Goal: Transaction & Acquisition: Purchase product/service

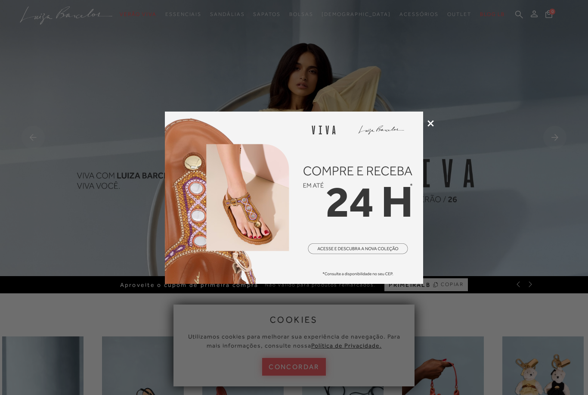
click at [432, 122] on icon at bounding box center [431, 123] width 6 height 6
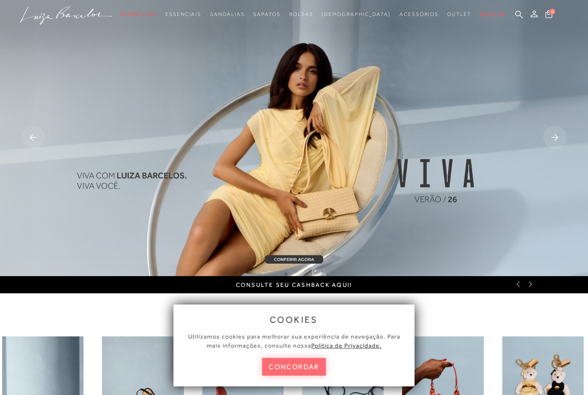
click at [309, 360] on button "concordar" at bounding box center [294, 367] width 64 height 18
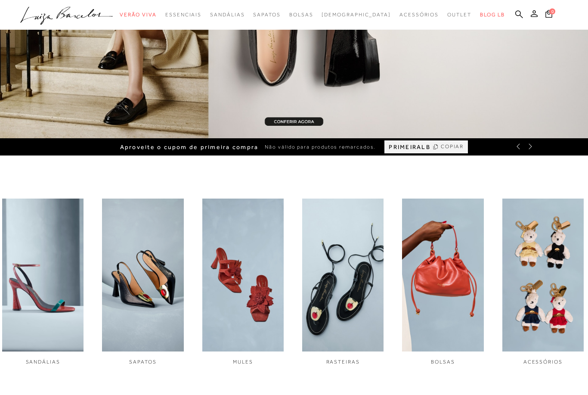
scroll to position [138, 0]
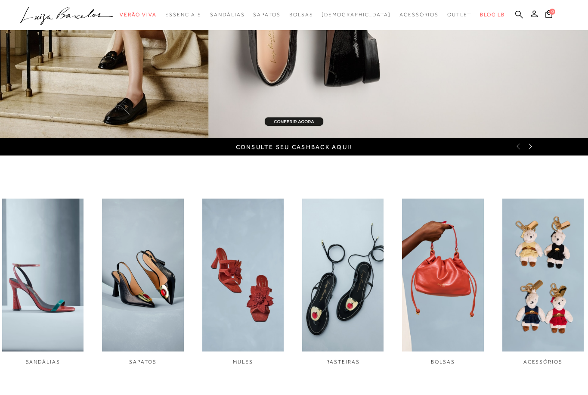
click at [336, 286] on img "4 / 6" at bounding box center [342, 275] width 81 height 153
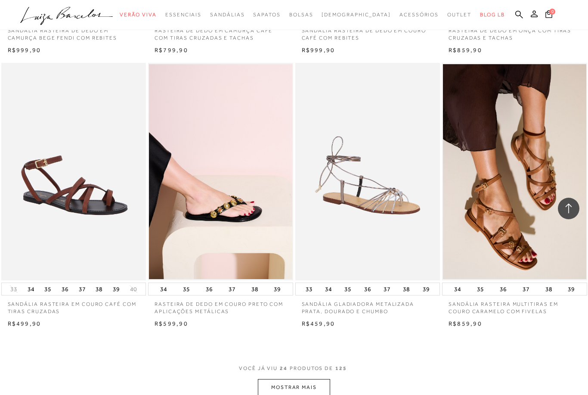
scroll to position [1396, 0]
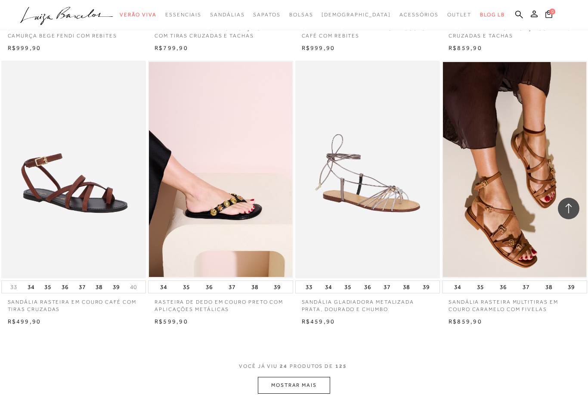
click at [311, 377] on button "MOSTRAR MAIS" at bounding box center [294, 385] width 72 height 17
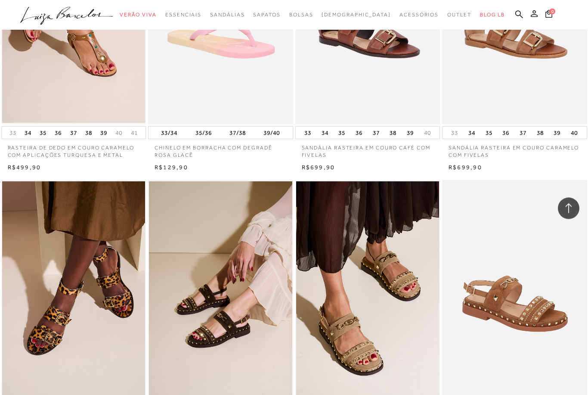
scroll to position [442, 0]
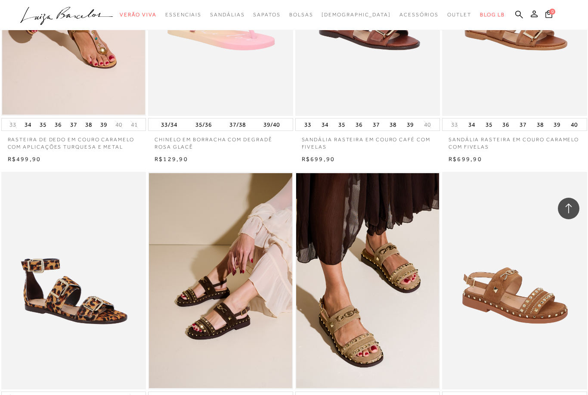
click at [43, 336] on img at bounding box center [74, 281] width 144 height 218
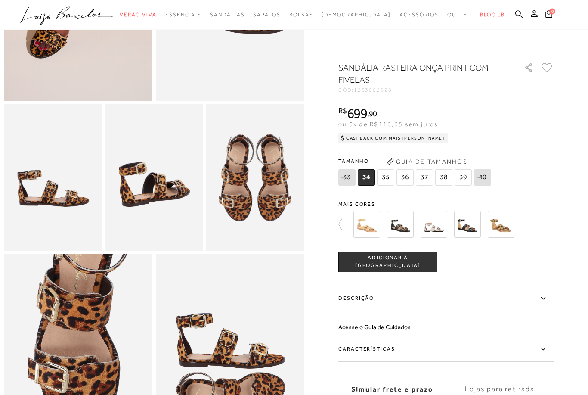
scroll to position [183, 0]
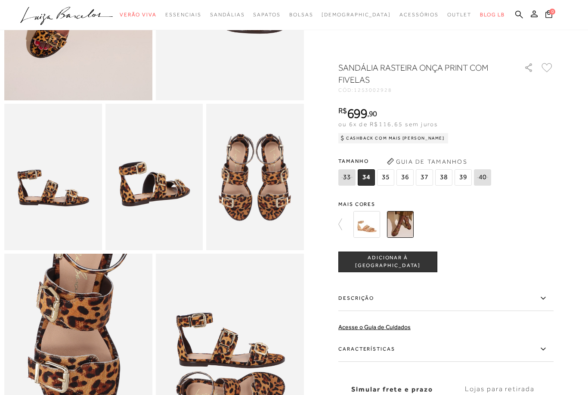
click at [430, 177] on span "37" at bounding box center [424, 177] width 17 height 16
click at [427, 263] on button "ADICIONAR À [GEOGRAPHIC_DATA]" at bounding box center [388, 262] width 99 height 21
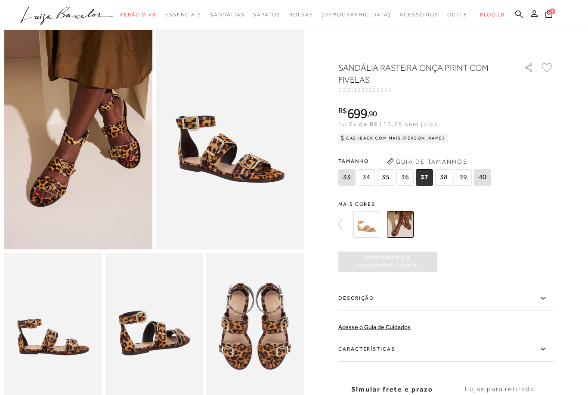
scroll to position [0, 0]
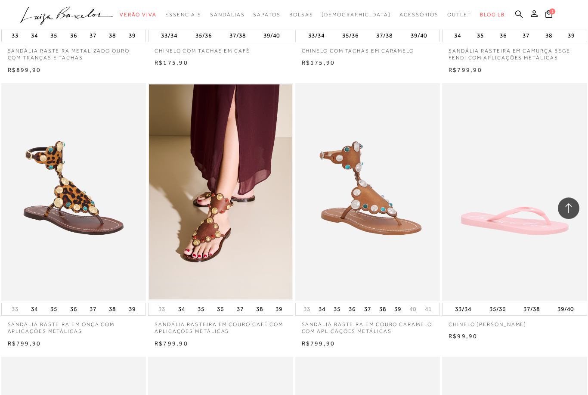
scroll to position [1086, 0]
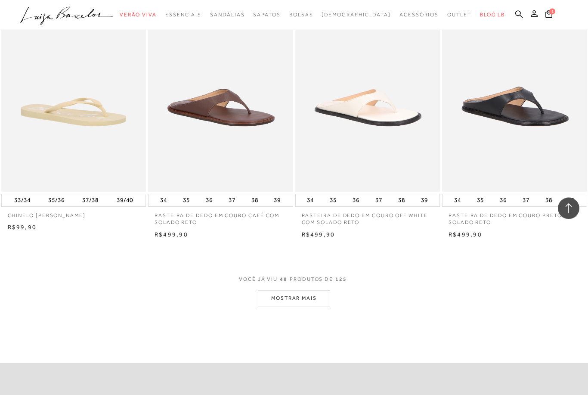
click at [330, 298] on button "MOSTRAR MAIS" at bounding box center [294, 298] width 72 height 17
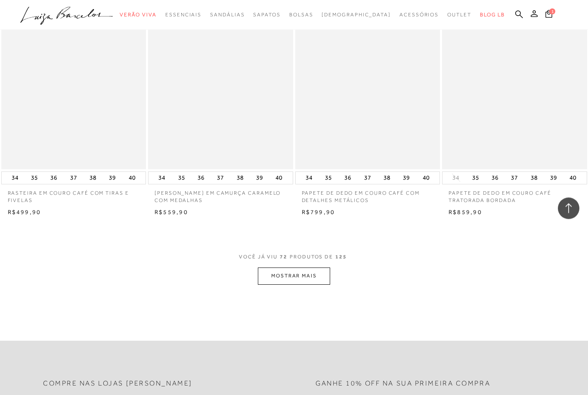
scroll to position [3150, 0]
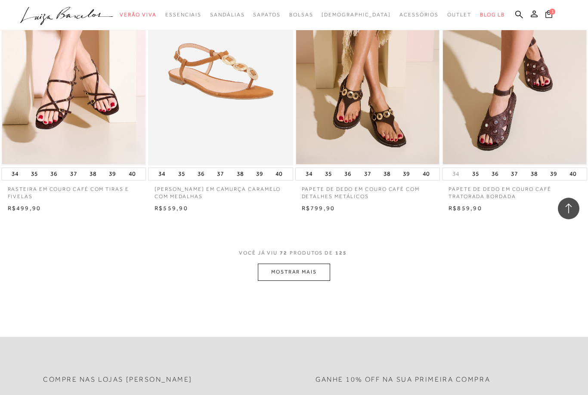
click at [312, 264] on button "MOSTRAR MAIS" at bounding box center [294, 272] width 72 height 17
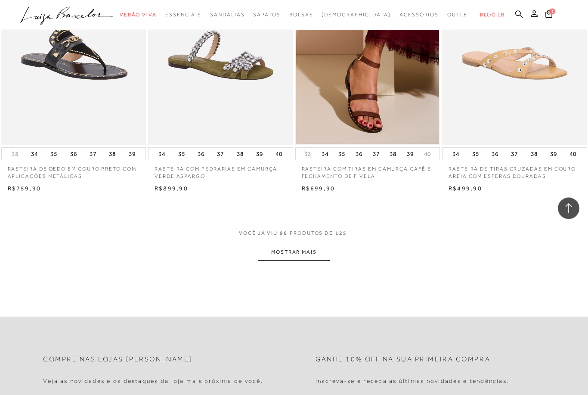
scroll to position [4826, 0]
click at [317, 244] on button "MOSTRAR MAIS" at bounding box center [294, 252] width 72 height 17
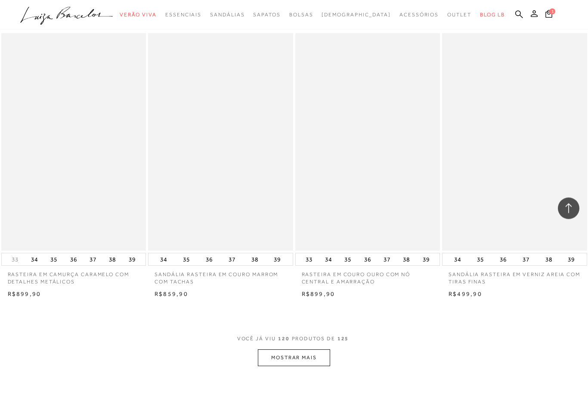
scroll to position [6384, 0]
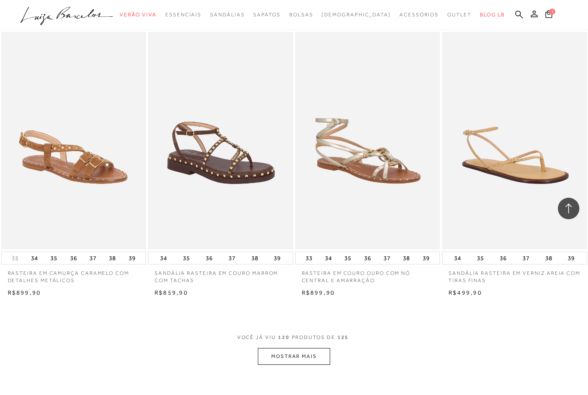
click at [314, 348] on button "MOSTRAR MAIS" at bounding box center [294, 356] width 72 height 17
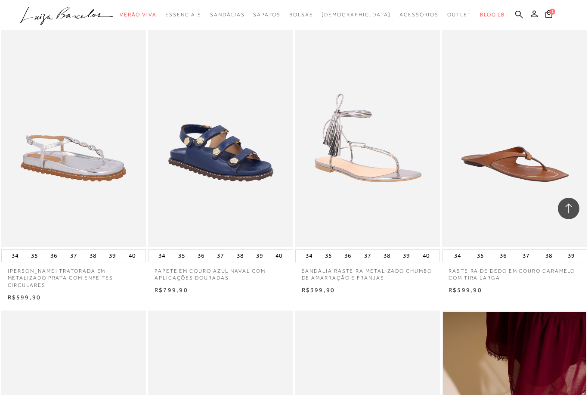
scroll to position [5277, 0]
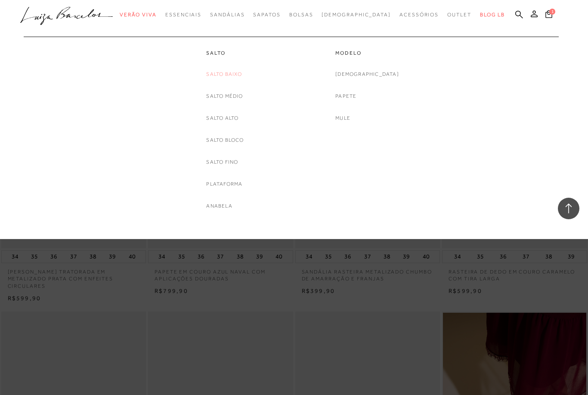
click at [233, 78] on link "Salto Baixo" at bounding box center [224, 74] width 36 height 9
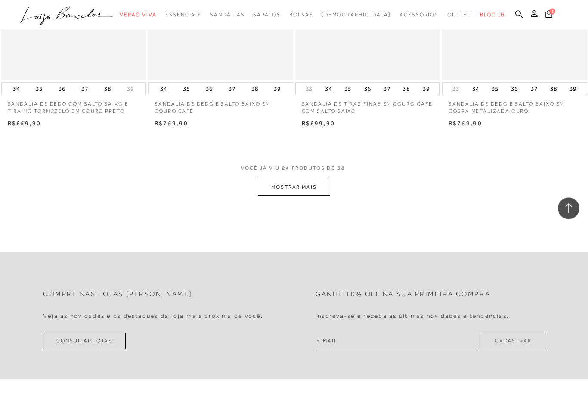
scroll to position [1594, 0]
click at [320, 179] on button "MOSTRAR MAIS" at bounding box center [294, 187] width 72 height 17
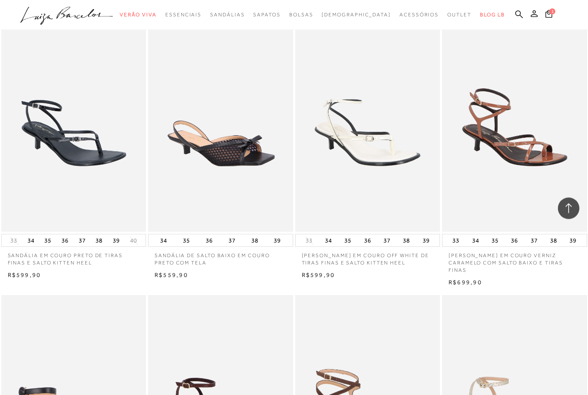
scroll to position [1155, 0]
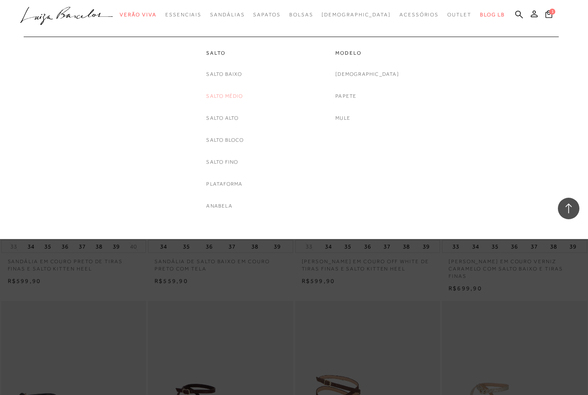
click at [233, 96] on link "Salto Médio" at bounding box center [224, 96] width 37 height 9
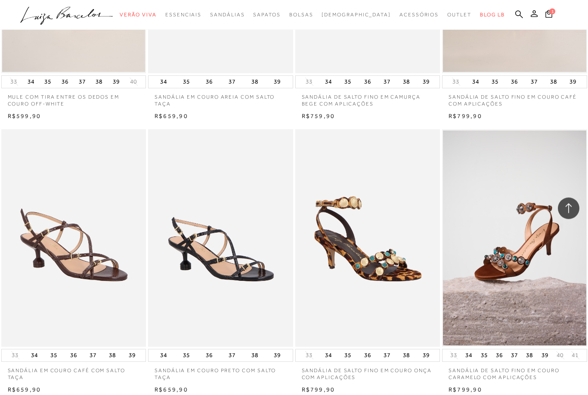
scroll to position [1313, 0]
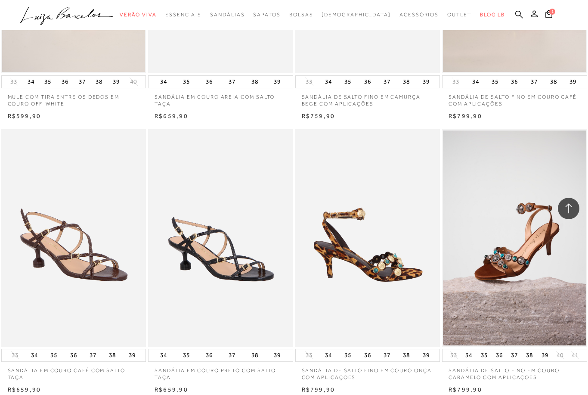
click at [423, 283] on img at bounding box center [368, 238] width 144 height 218
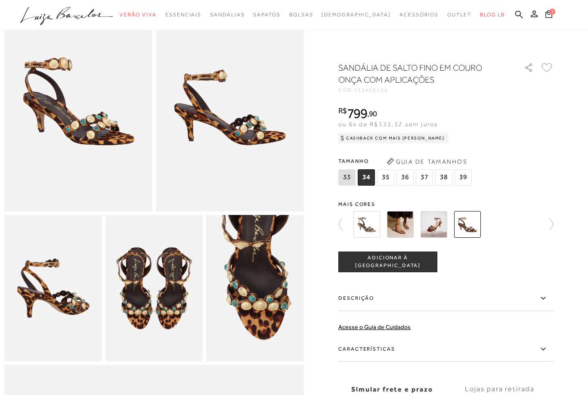
scroll to position [69, 0]
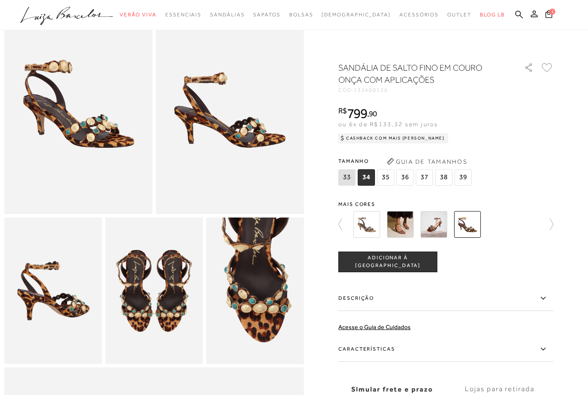
click at [404, 227] on img at bounding box center [400, 224] width 27 height 27
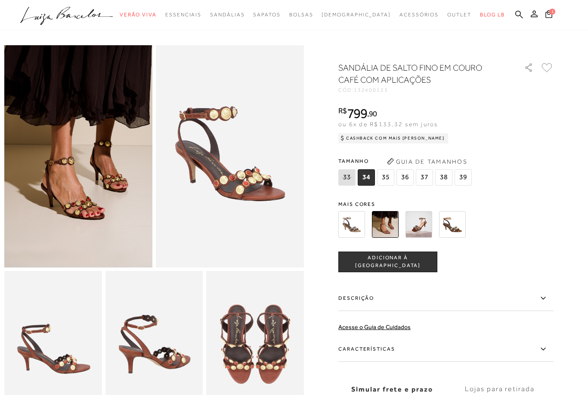
scroll to position [22, 0]
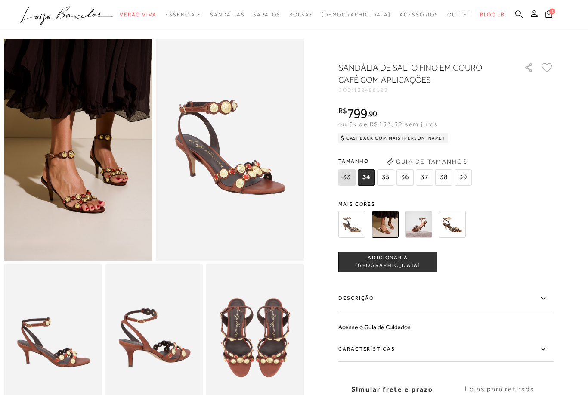
click at [457, 224] on img at bounding box center [452, 224] width 27 height 27
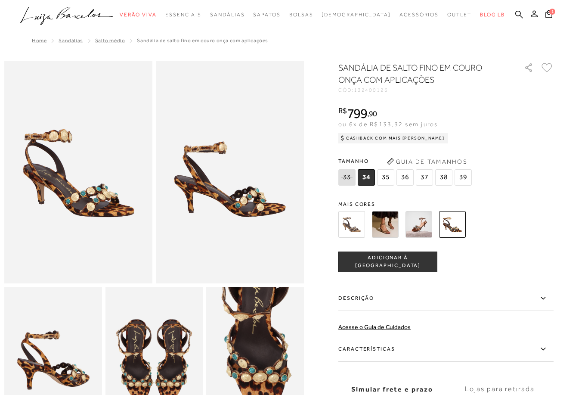
click at [426, 179] on span "37" at bounding box center [424, 177] width 17 height 16
click at [426, 262] on button "ADICIONAR À [GEOGRAPHIC_DATA]" at bounding box center [388, 262] width 99 height 21
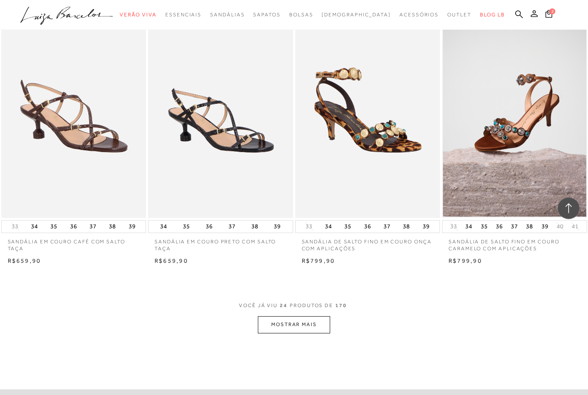
scroll to position [1442, 0]
click at [317, 320] on button "MOSTRAR MAIS" at bounding box center [294, 324] width 72 height 17
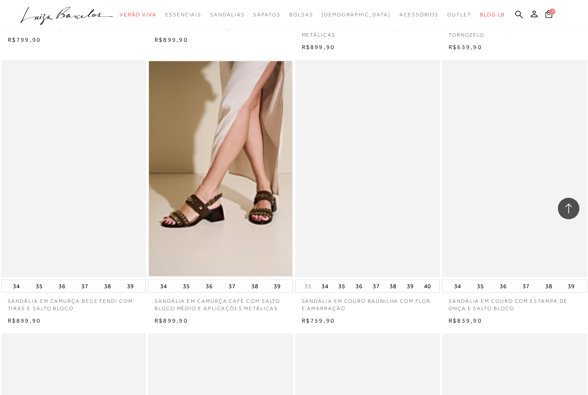
scroll to position [2217, 0]
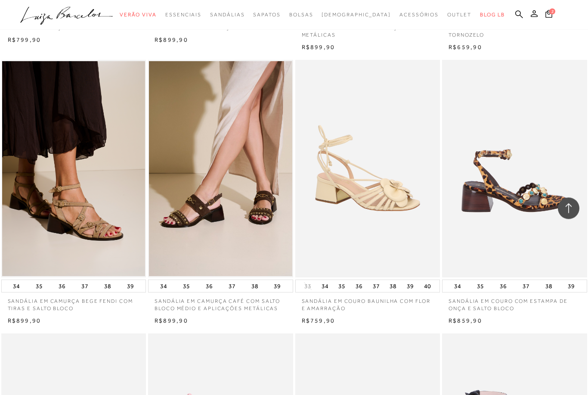
click at [516, 193] on img at bounding box center [515, 169] width 144 height 218
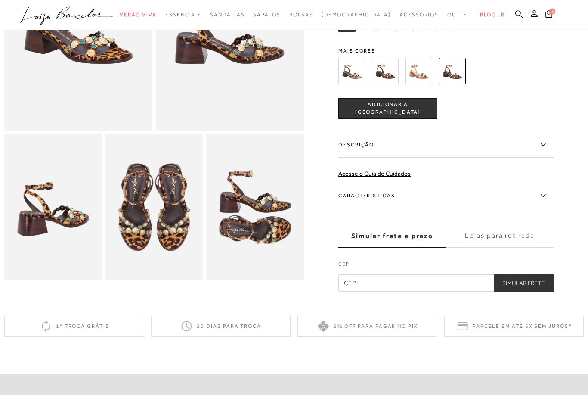
scroll to position [153, 0]
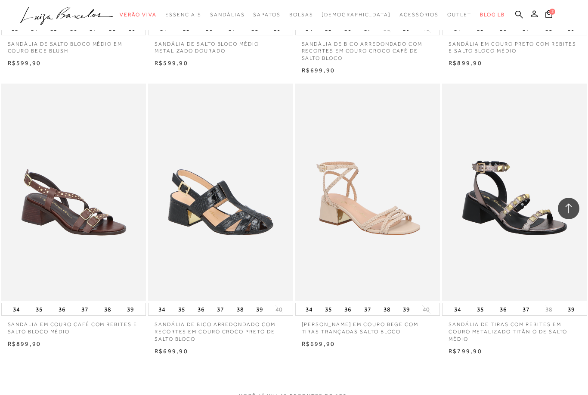
scroll to position [3026, 0]
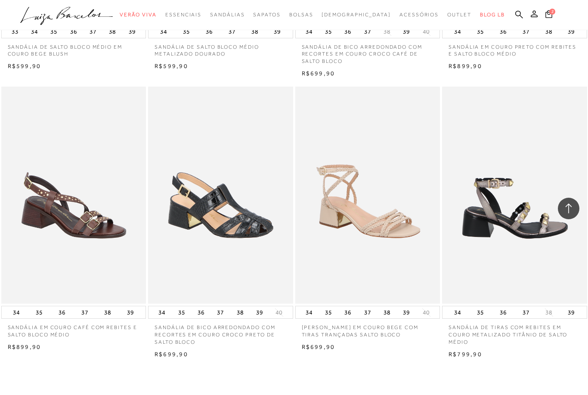
click at [554, 271] on img at bounding box center [515, 196] width 144 height 218
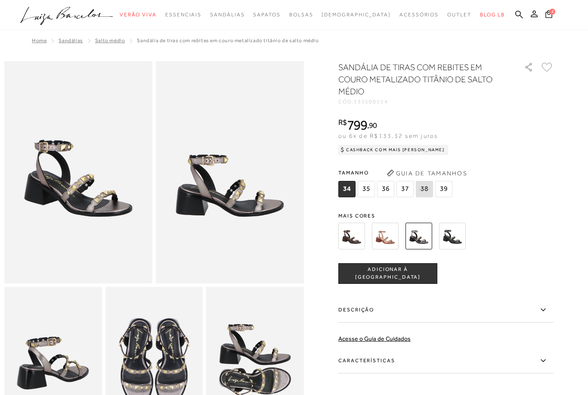
click at [454, 239] on img at bounding box center [452, 236] width 27 height 27
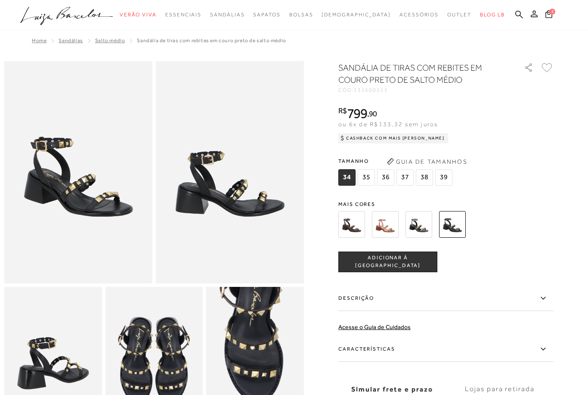
click at [423, 227] on img at bounding box center [419, 224] width 27 height 27
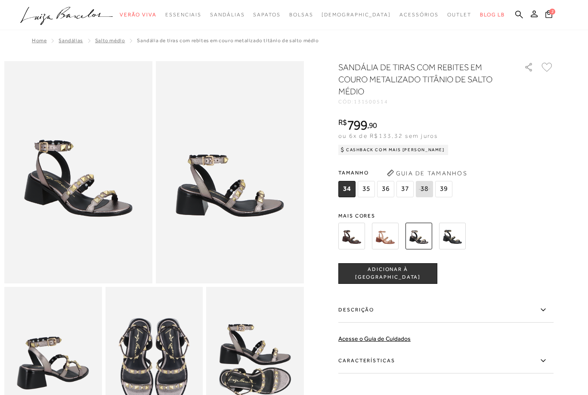
click at [387, 205] on div "SANDÁLIA DE TIRAS COM REBITES EM COURO METALIZADO TITÂNIO DE SALTO MÉDIO CÓD: 1…" at bounding box center [446, 258] width 215 height 395
click at [386, 237] on img at bounding box center [385, 236] width 27 height 27
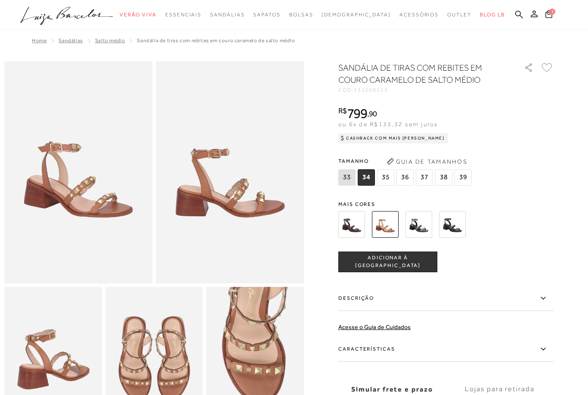
click at [350, 225] on img at bounding box center [352, 224] width 27 height 27
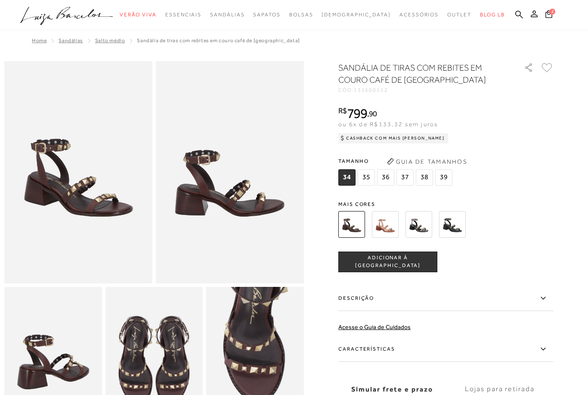
click at [406, 174] on span "37" at bounding box center [405, 177] width 17 height 16
click at [417, 260] on span "ADICIONAR À [GEOGRAPHIC_DATA]" at bounding box center [388, 261] width 98 height 15
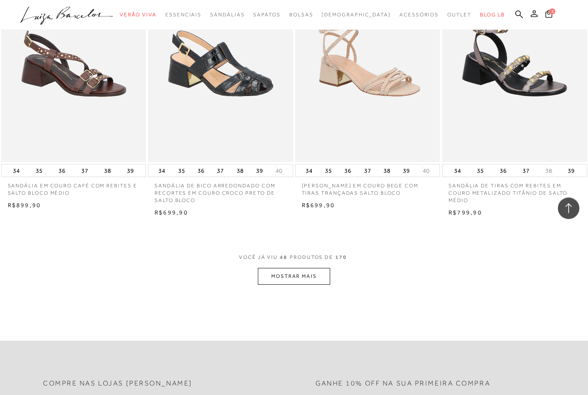
scroll to position [3174, 0]
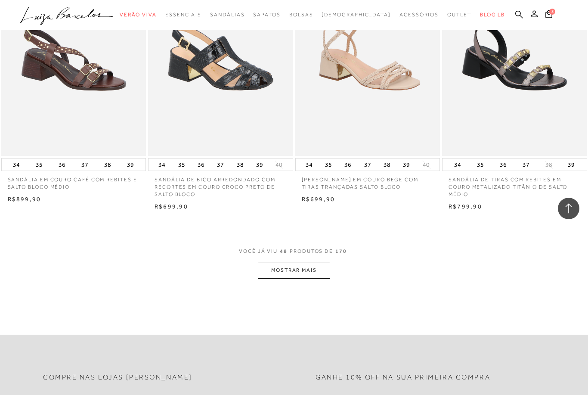
click at [273, 262] on button "MOSTRAR MAIS" at bounding box center [294, 270] width 72 height 17
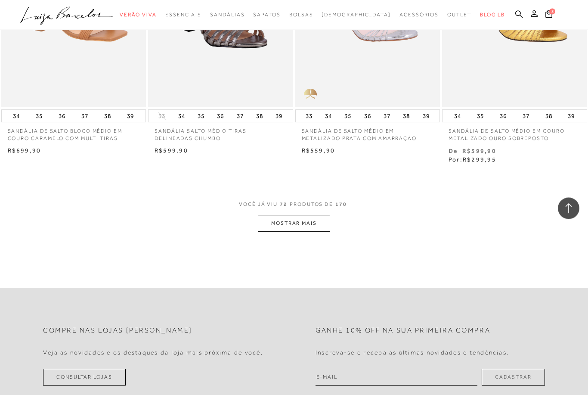
scroll to position [4885, 0]
click at [276, 215] on button "MOSTRAR MAIS" at bounding box center [294, 223] width 72 height 17
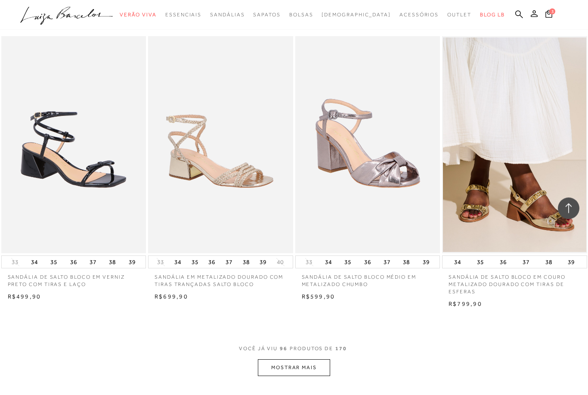
scroll to position [6411, 0]
click at [314, 359] on button "MOSTRAR MAIS" at bounding box center [294, 367] width 72 height 17
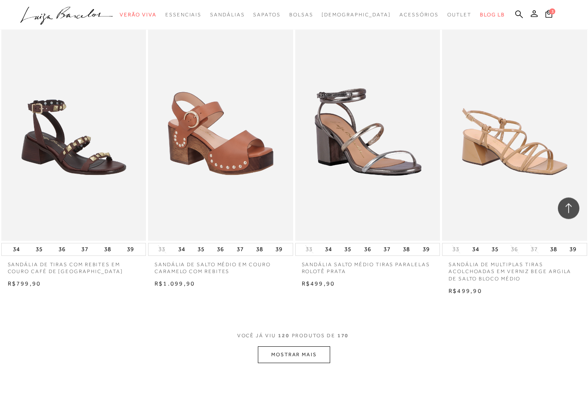
scroll to position [8088, 0]
click at [321, 346] on button "MOSTRAR MAIS" at bounding box center [294, 354] width 72 height 17
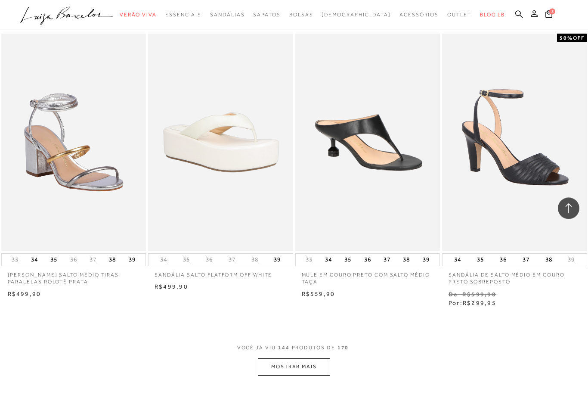
scroll to position [9759, 0]
click at [327, 358] on button "MOSTRAR MAIS" at bounding box center [294, 366] width 72 height 17
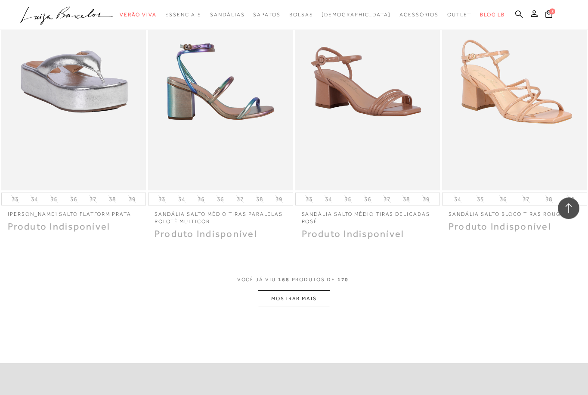
scroll to position [11488, 0]
click at [284, 291] on button "MOSTRAR MAIS" at bounding box center [294, 299] width 72 height 17
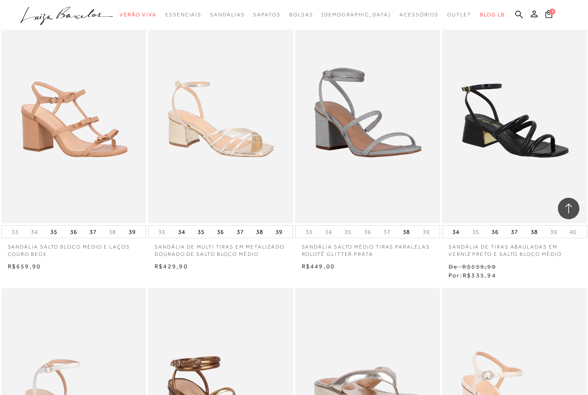
scroll to position [10349, 0]
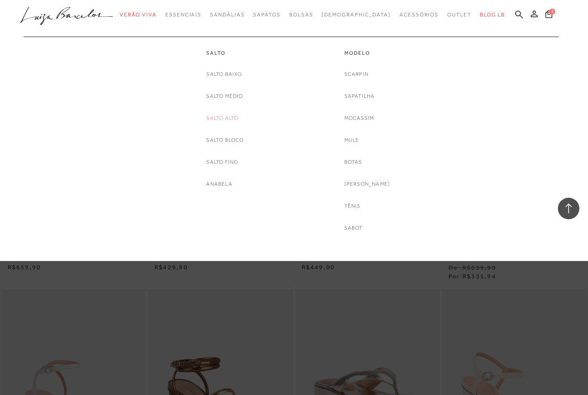
click at [234, 118] on link "Salto Alto" at bounding box center [222, 118] width 32 height 9
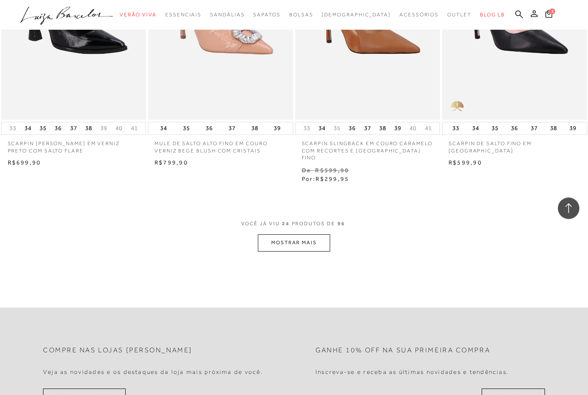
scroll to position [1551, 0]
click at [323, 234] on button "MOSTRAR MAIS" at bounding box center [294, 242] width 72 height 17
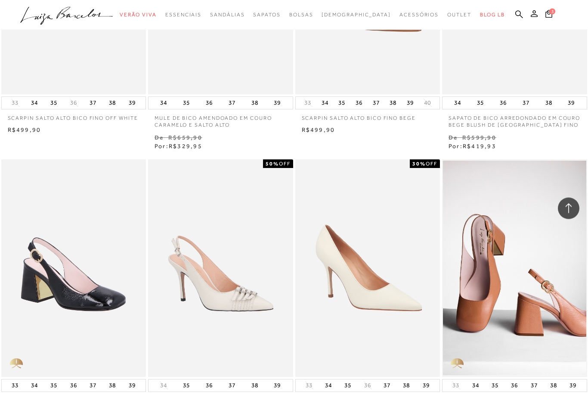
scroll to position [3026, 0]
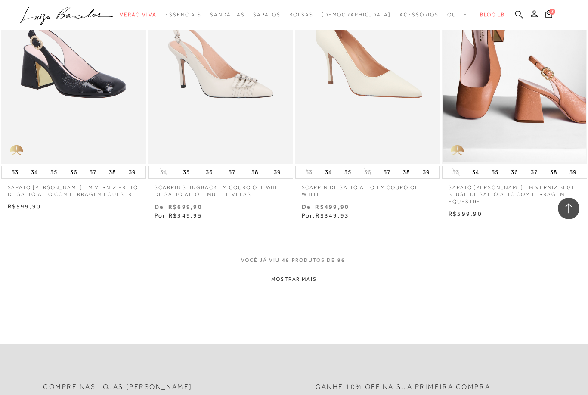
click at [320, 271] on button "MOSTRAR MAIS" at bounding box center [294, 279] width 72 height 17
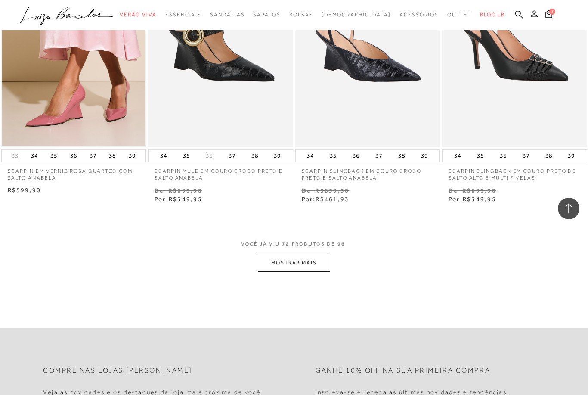
scroll to position [4965, 0]
click at [319, 254] on button "MOSTRAR MAIS" at bounding box center [294, 262] width 72 height 17
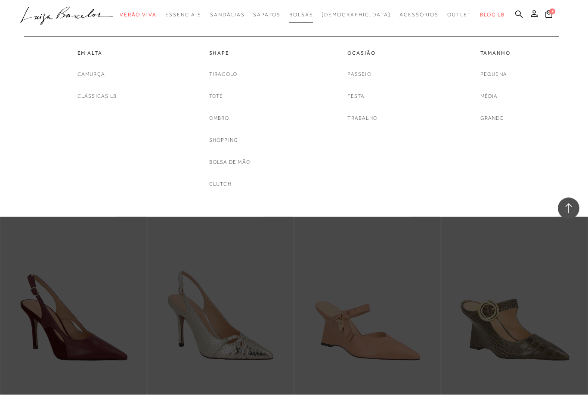
scroll to position [5823, 0]
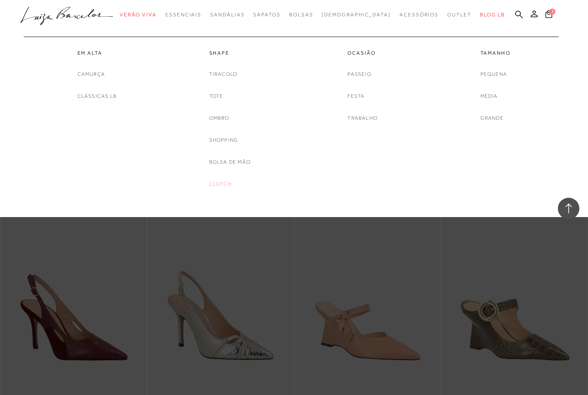
click at [230, 184] on link "Clutch" at bounding box center [220, 184] width 22 height 9
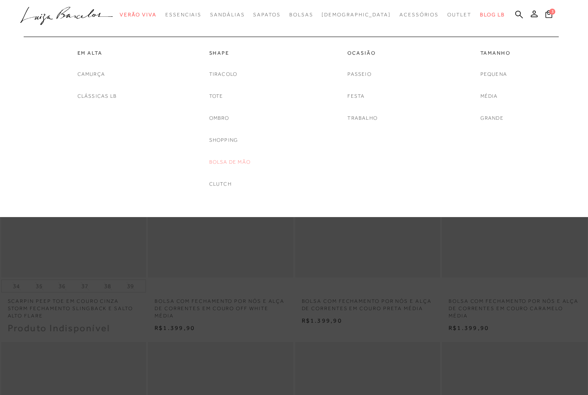
click at [244, 162] on link "Bolsa de mão" at bounding box center [229, 162] width 41 height 9
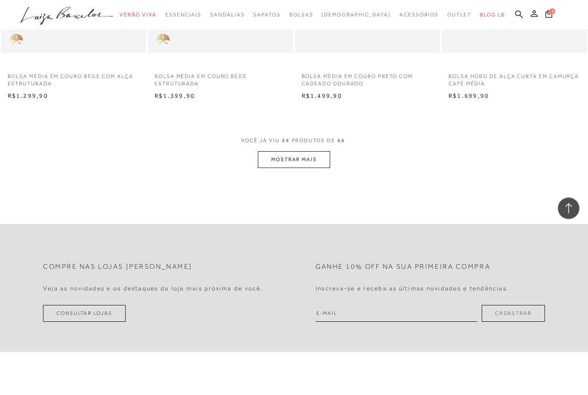
scroll to position [1621, 0]
click at [308, 155] on button "MOSTRAR MAIS" at bounding box center [294, 160] width 72 height 17
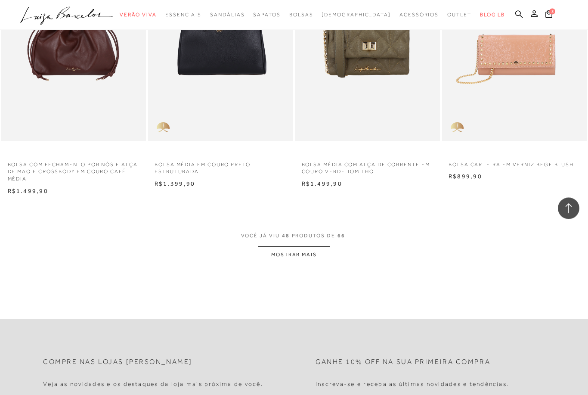
scroll to position [3182, 0]
click at [323, 246] on button "MOSTRAR MAIS" at bounding box center [294, 254] width 72 height 17
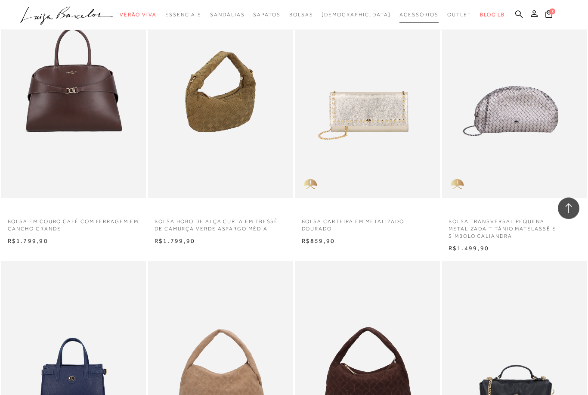
scroll to position [3679, 0]
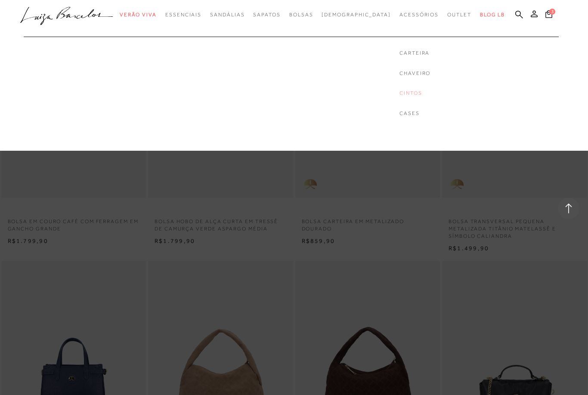
click at [400, 94] on link "Cintos" at bounding box center [415, 93] width 31 height 7
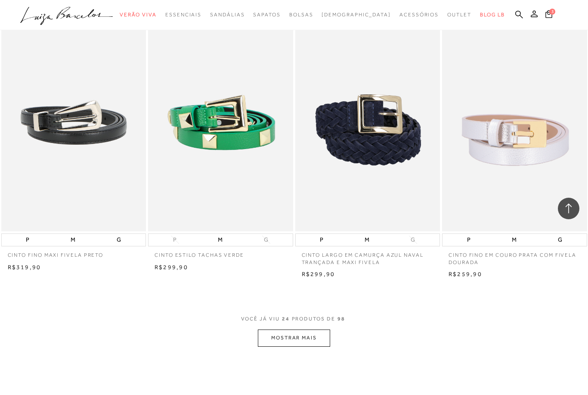
scroll to position [1427, 0]
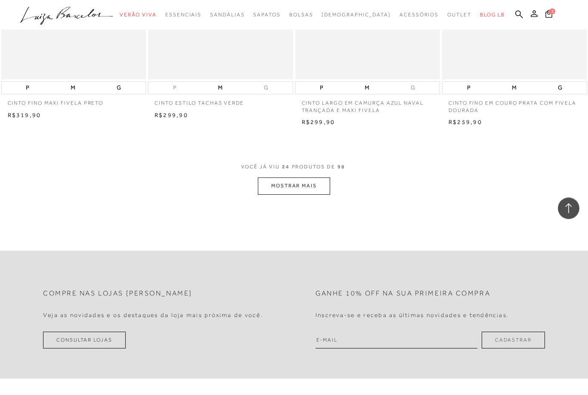
click at [305, 187] on button "MOSTRAR MAIS" at bounding box center [294, 186] width 72 height 17
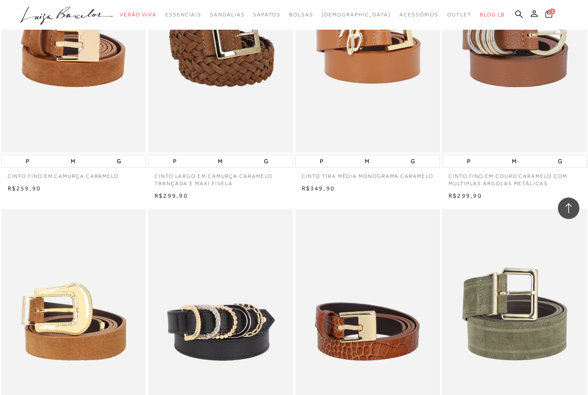
scroll to position [2869, 0]
click at [546, 11] on icon at bounding box center [549, 14] width 7 height 8
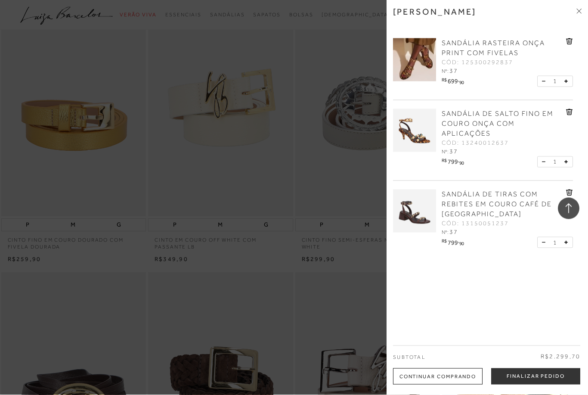
scroll to position [1982, 0]
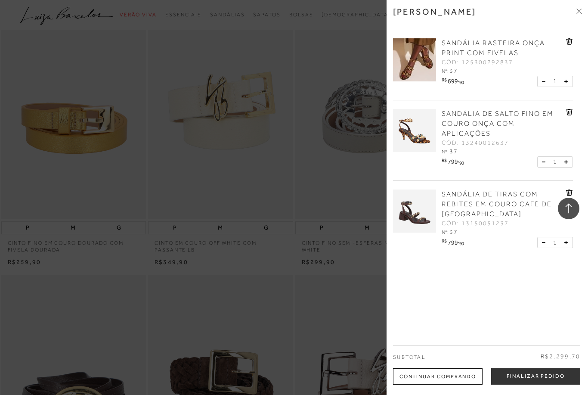
click at [418, 60] on img at bounding box center [414, 59] width 43 height 43
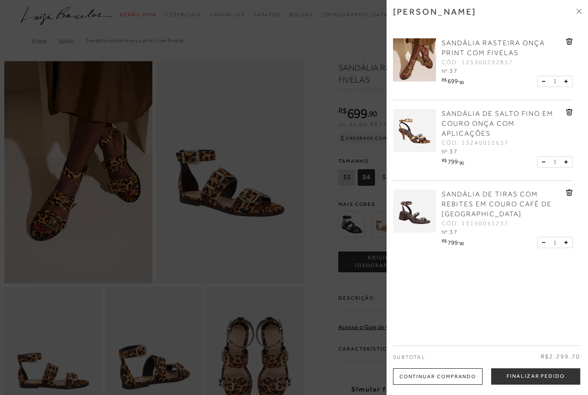
click at [306, 227] on div at bounding box center [294, 197] width 588 height 395
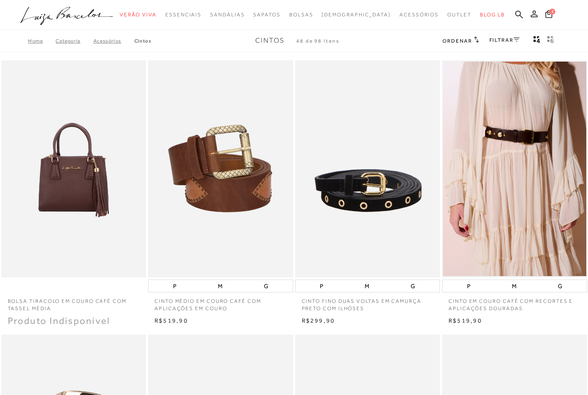
scroll to position [1982, 0]
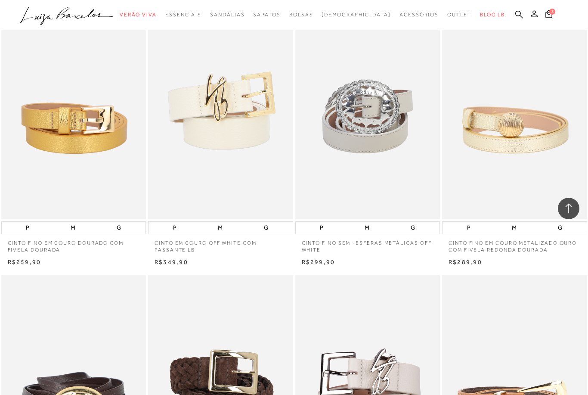
click at [548, 18] on button "3" at bounding box center [549, 15] width 12 height 12
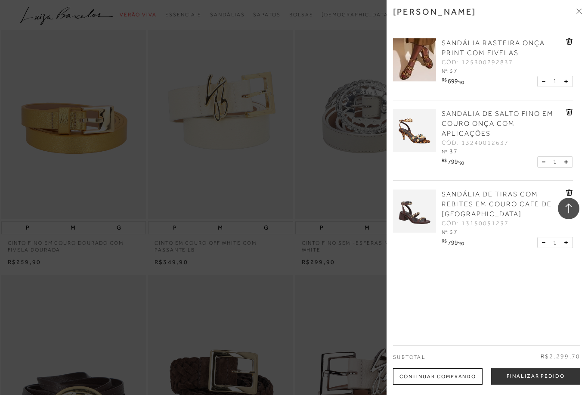
click at [426, 142] on img at bounding box center [414, 130] width 43 height 43
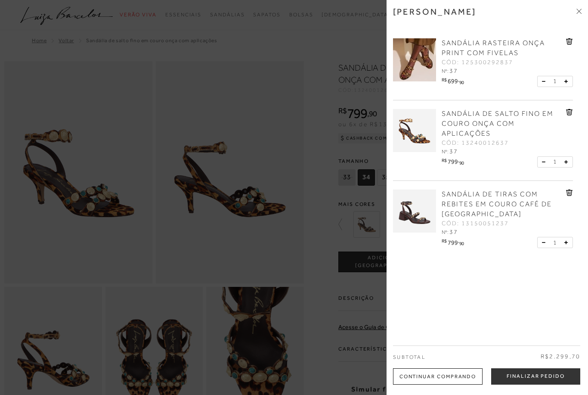
click at [65, 236] on div at bounding box center [294, 197] width 588 height 395
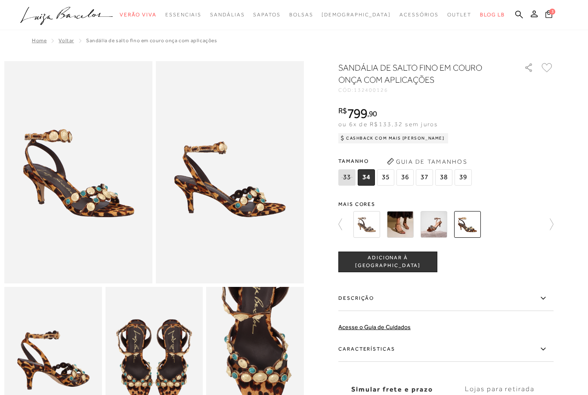
click at [546, 11] on icon at bounding box center [549, 14] width 7 height 8
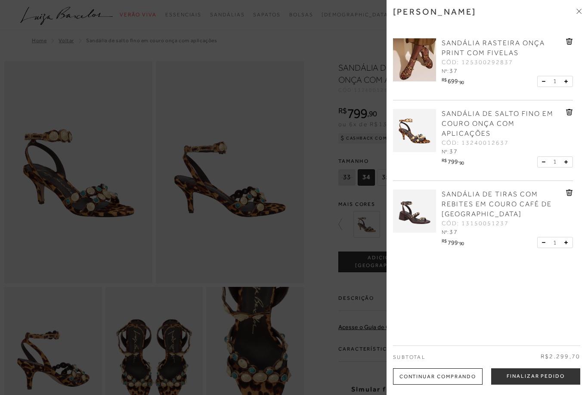
click at [423, 219] on img at bounding box center [414, 211] width 43 height 43
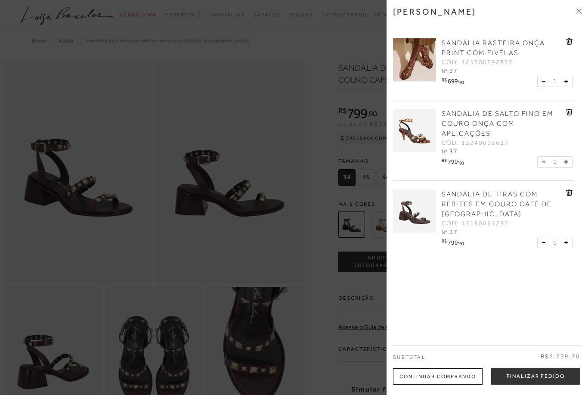
click at [39, 245] on div at bounding box center [294, 197] width 588 height 395
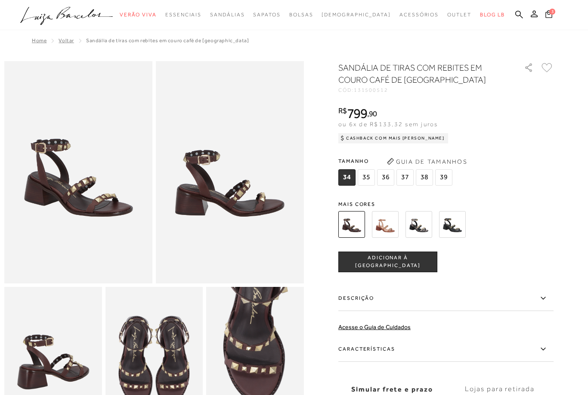
click at [550, 9] on span "3" at bounding box center [553, 12] width 6 height 6
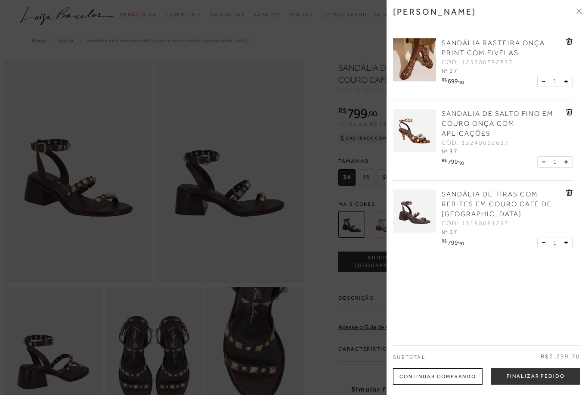
click at [501, 297] on div "Minha sacola SANDÁLIA RASTEIRA ONÇA PRINT COM FIVELAS CÓD: 125300292837 Nº: 37 …" at bounding box center [488, 197] width 202 height 395
click at [502, 283] on div "Minha sacola SANDÁLIA RASTEIRA ONÇA PRINT COM FIVELAS CÓD: 125300292837 Nº: 37 …" at bounding box center [488, 197] width 202 height 395
click at [338, 208] on div at bounding box center [294, 197] width 588 height 395
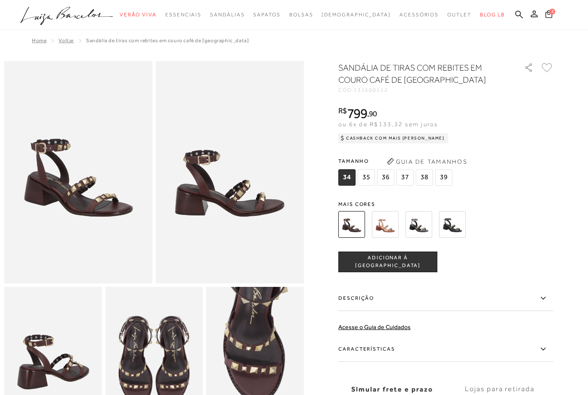
click at [546, 17] on icon at bounding box center [549, 14] width 7 height 8
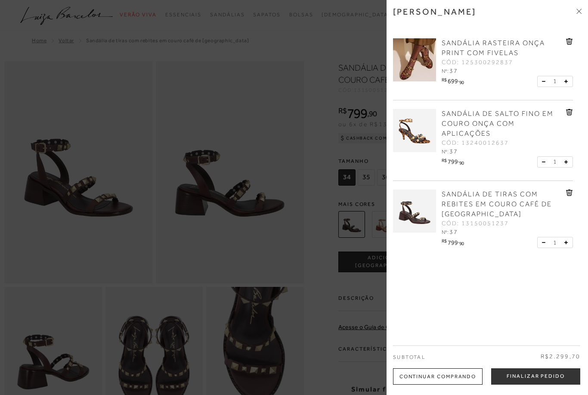
click at [573, 191] on icon at bounding box center [569, 193] width 7 height 6
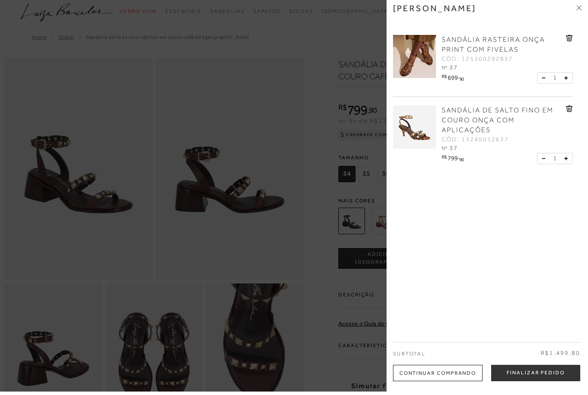
scroll to position [2, 0]
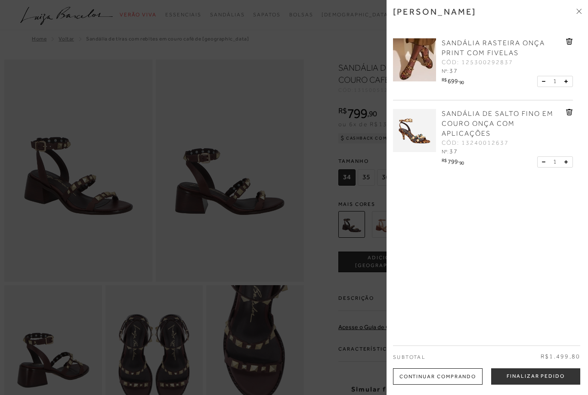
click at [425, 60] on img at bounding box center [414, 59] width 43 height 43
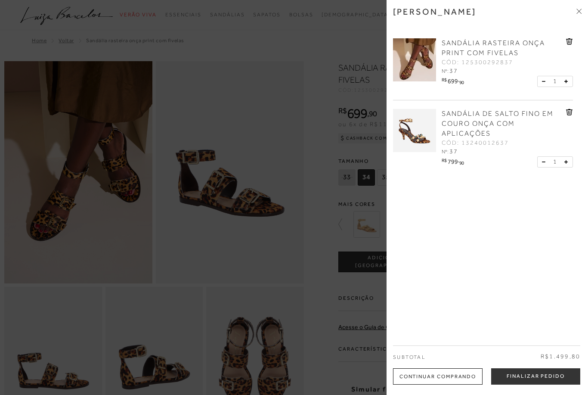
click at [56, 379] on div at bounding box center [294, 197] width 588 height 395
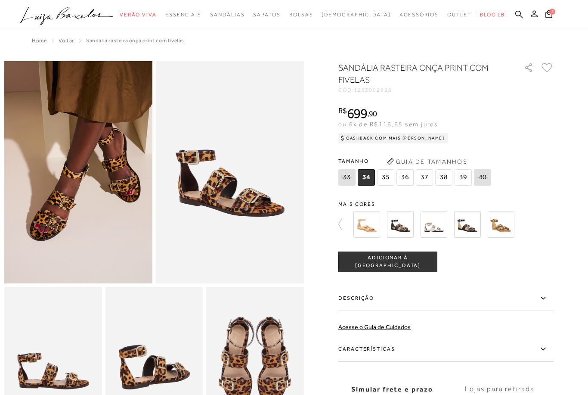
click at [49, 364] on img at bounding box center [53, 360] width 98 height 146
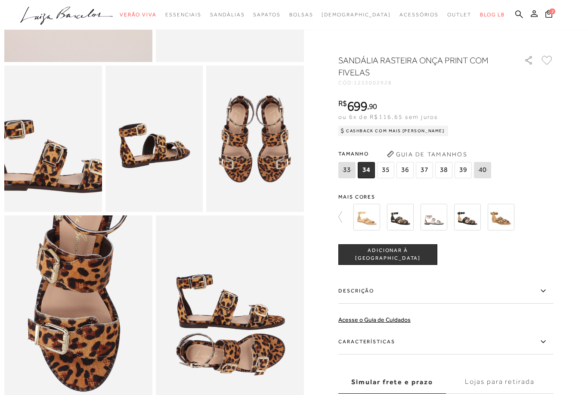
scroll to position [222, 0]
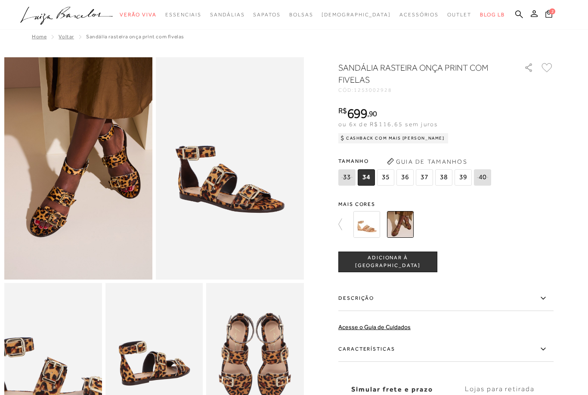
click at [550, 13] on span "2" at bounding box center [553, 12] width 6 height 6
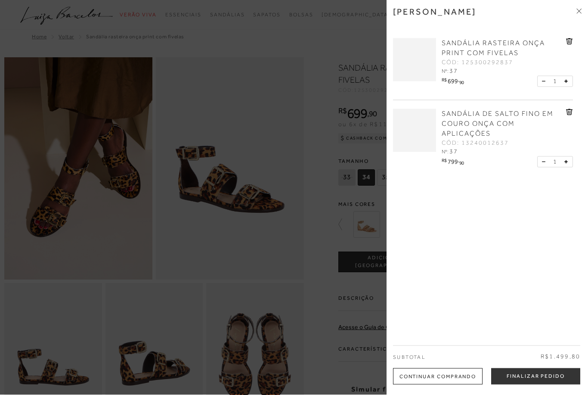
scroll to position [4, 0]
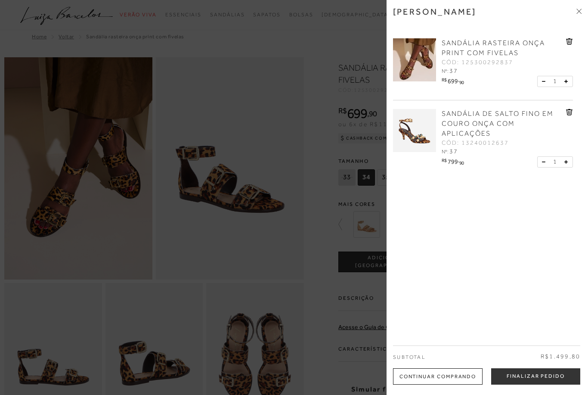
click at [418, 131] on img at bounding box center [414, 130] width 43 height 43
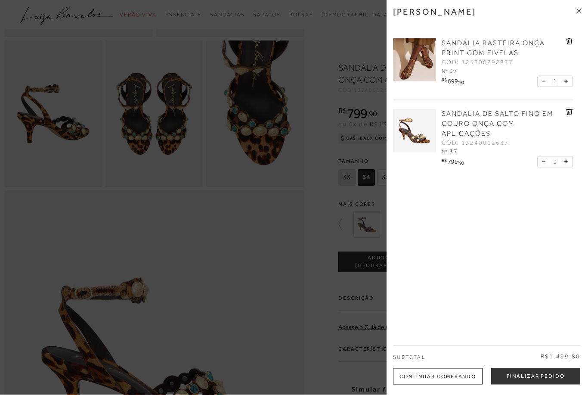
scroll to position [246, 0]
click at [520, 255] on div "Minha sacola SANDÁLIA RASTEIRA ONÇA PRINT COM FIVELAS CÓD: 125300292837 Nº: 37 …" at bounding box center [488, 197] width 202 height 395
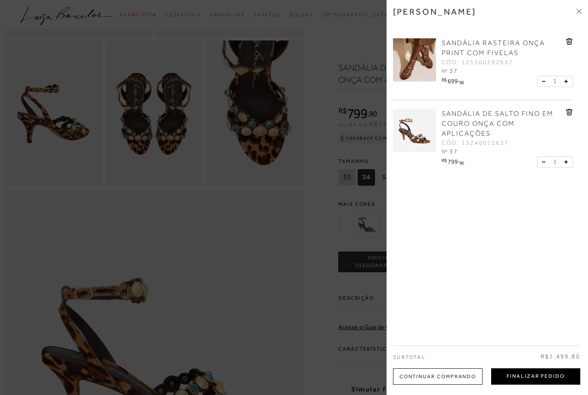
click at [548, 376] on button "Finalizar Pedido" at bounding box center [536, 376] width 89 height 16
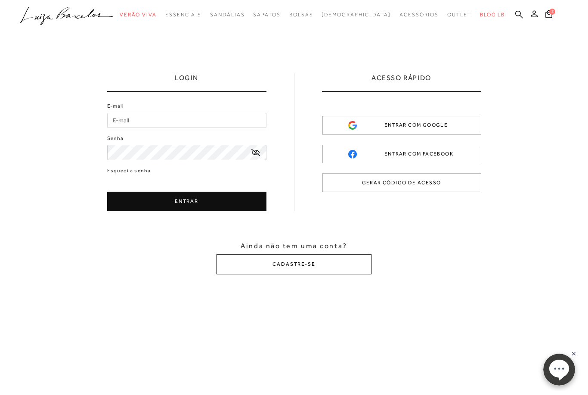
click at [349, 263] on button "CADASTRE-SE" at bounding box center [294, 264] width 155 height 20
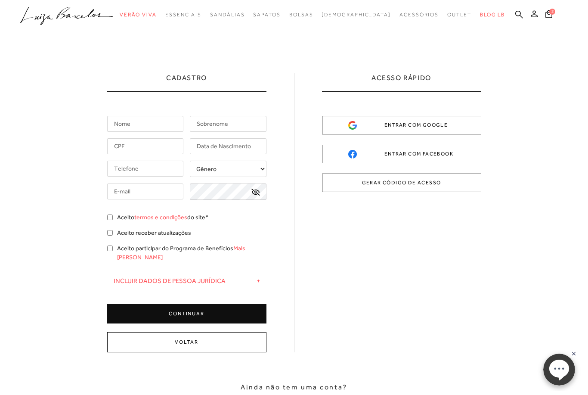
click at [121, 126] on input "text" at bounding box center [145, 124] width 77 height 16
type input "Caroline"
click at [253, 122] on input "text" at bounding box center [228, 123] width 77 height 16
type input "Palitot"
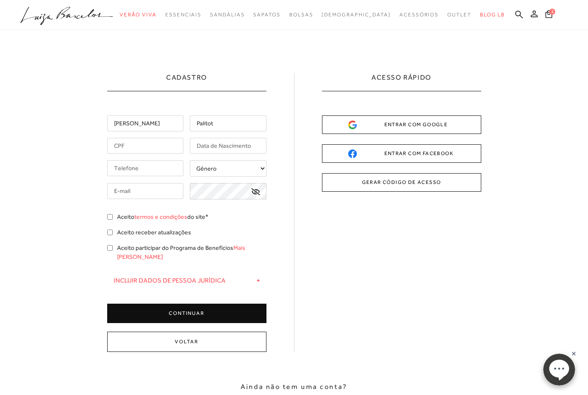
click at [163, 146] on input "text" at bounding box center [145, 146] width 77 height 16
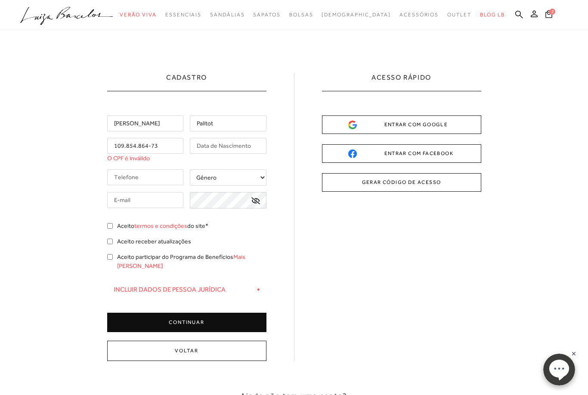
type input "109.854.864-73"
click at [258, 150] on input "text" at bounding box center [228, 146] width 77 height 16
type input "28/11/1995"
click at [118, 178] on div "Caroline Palitot 109.854.864-73 28/11/1995 A data é inválida" at bounding box center [186, 223] width 159 height 217
type input "(83) 99993-8838"
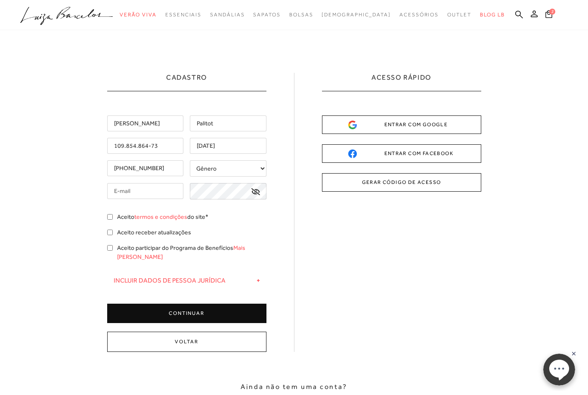
click at [215, 175] on select "Gênero Feminino Masculino" at bounding box center [228, 168] width 77 height 16
select select
click at [120, 192] on input "text" at bounding box center [145, 191] width 77 height 16
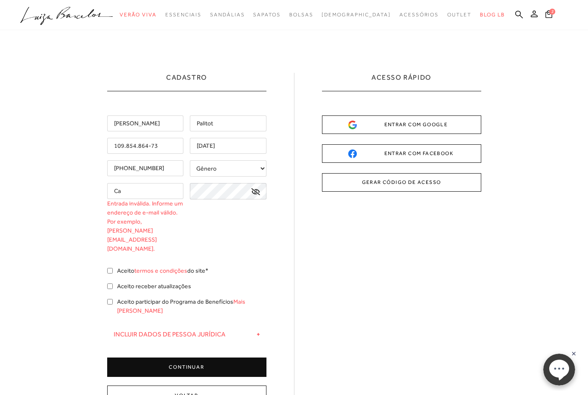
type input "C"
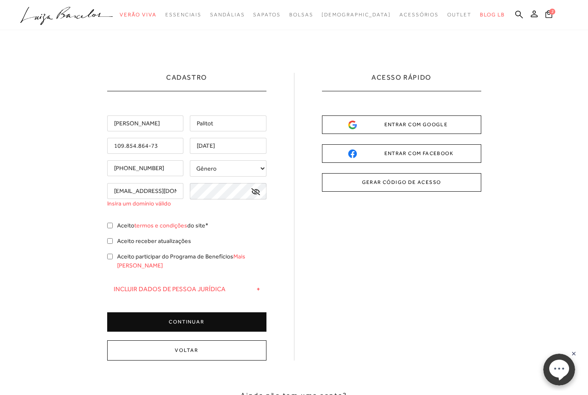
type input "Carolinepalitot@yahoo.com"
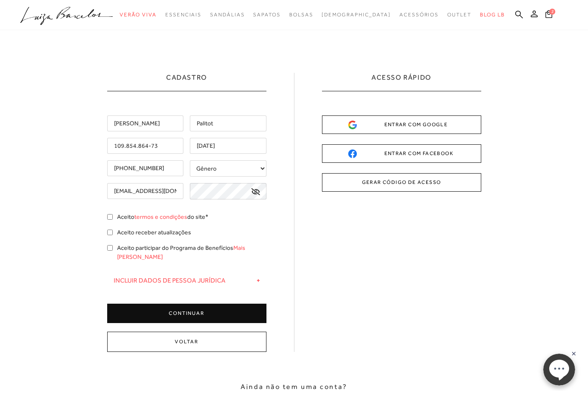
click at [133, 197] on input "Carolinepalitot@yahoo.com" at bounding box center [145, 191] width 77 height 16
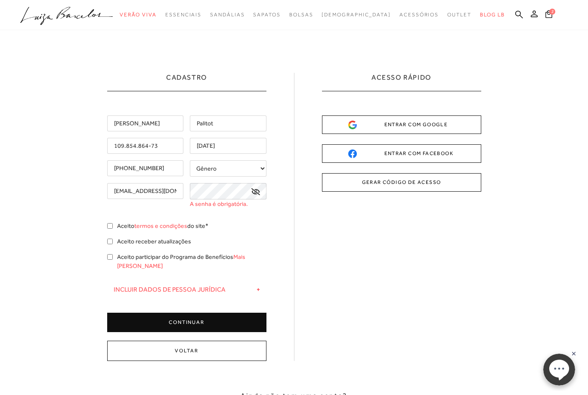
click at [154, 195] on input "Carolinepalitot@yahoo.com" at bounding box center [145, 191] width 77 height 16
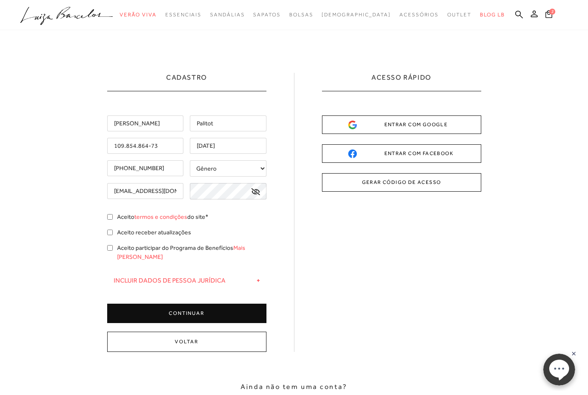
click at [105, 221] on div "Cadastro Caroline Palitot 109.854.864-73 28/11/1995 (83) 99993-8838" at bounding box center [294, 244] width 588 height 429
click at [112, 219] on input "Aceito termos e condições do site*" at bounding box center [110, 217] width 6 height 6
checkbox input "true"
click at [110, 233] on input "Aceito receber atualizações" at bounding box center [110, 233] width 6 height 6
checkbox input "true"
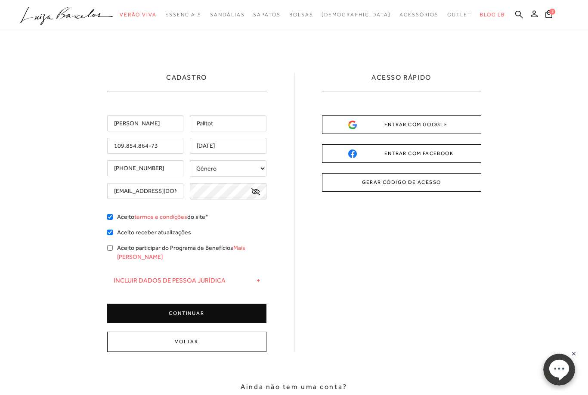
click at [141, 304] on button "CONTINUAR" at bounding box center [186, 313] width 159 height 19
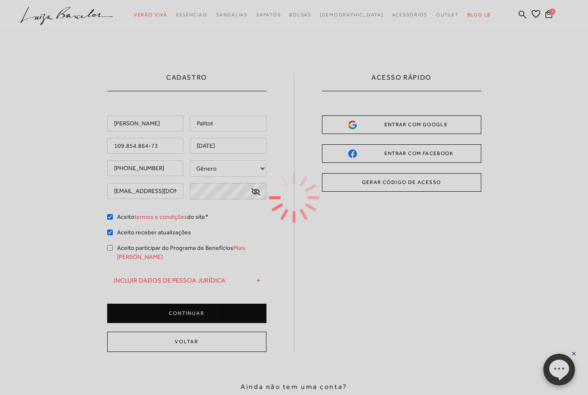
type input "carolinepalitot@yahoo.com"
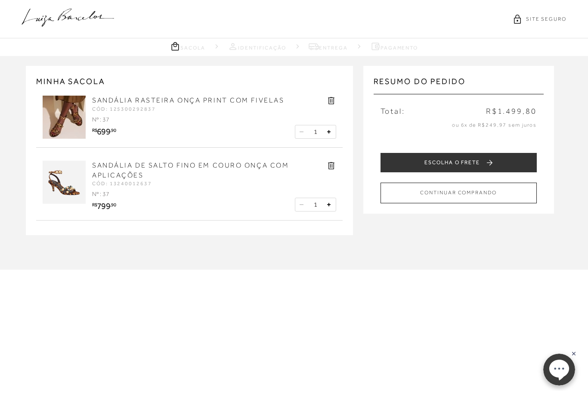
click at [74, 115] on img at bounding box center [64, 117] width 43 height 43
click at [60, 184] on img at bounding box center [64, 182] width 43 height 43
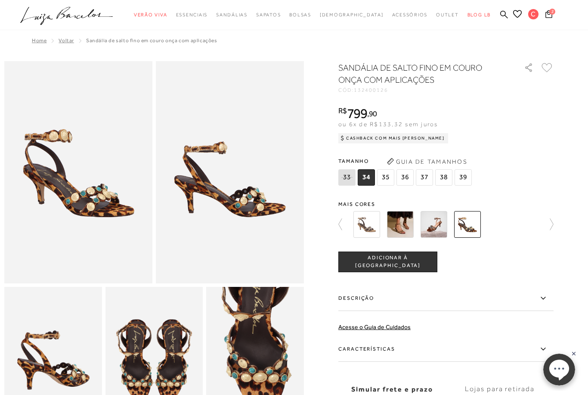
click at [404, 228] on img at bounding box center [400, 224] width 27 height 27
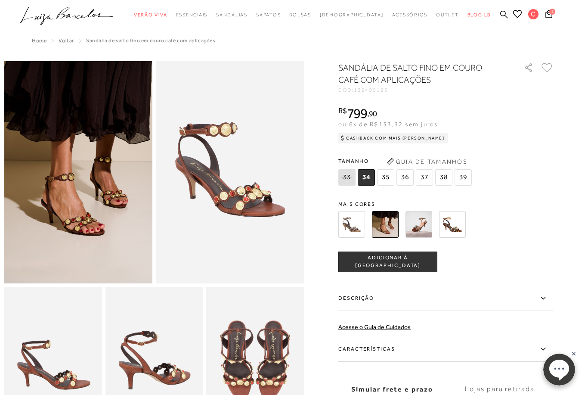
click at [550, 12] on span "2" at bounding box center [553, 12] width 6 height 6
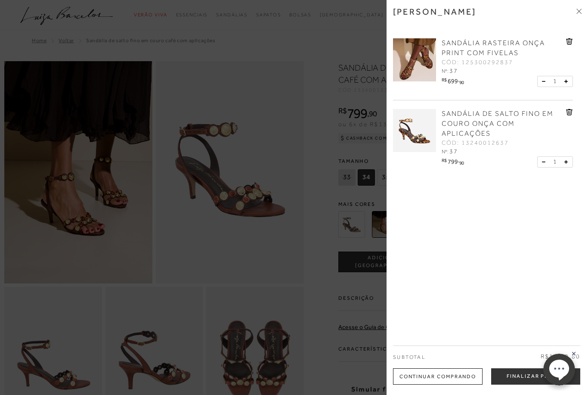
click at [423, 124] on img at bounding box center [414, 130] width 43 height 43
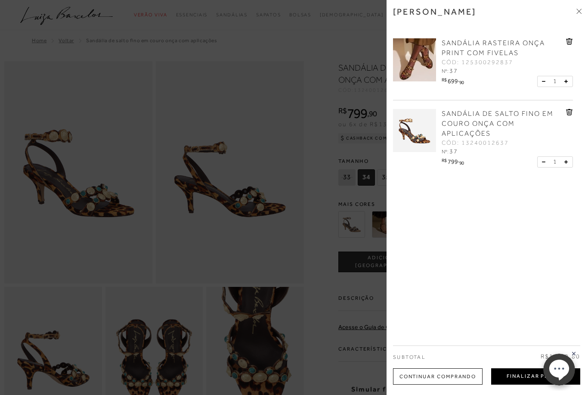
click at [520, 376] on button "Finalizar Pedido" at bounding box center [536, 376] width 89 height 16
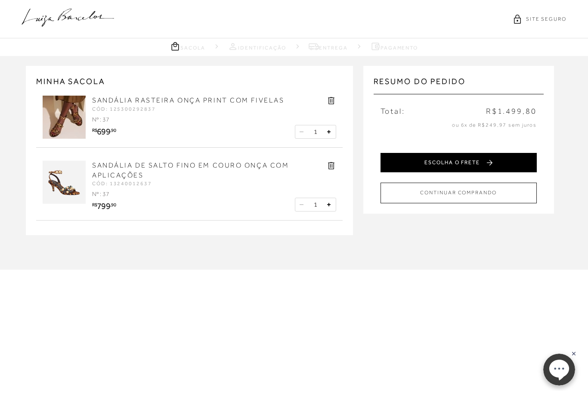
click at [516, 163] on button "ESCOLHA O FRETE" at bounding box center [459, 162] width 156 height 19
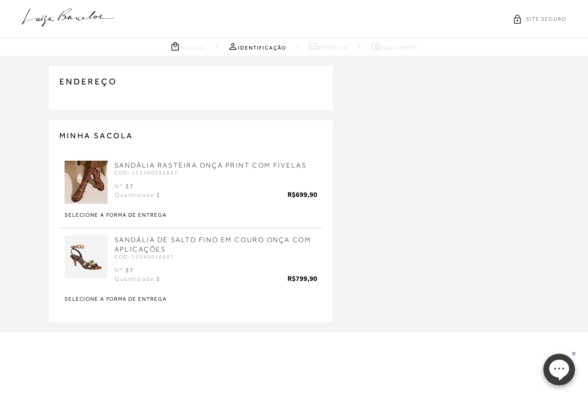
type input "(83) 99993-8838"
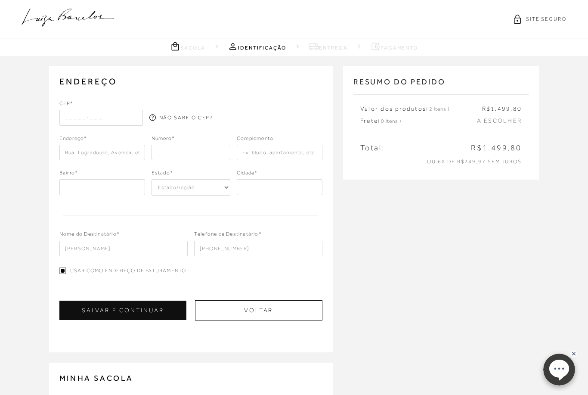
click at [64, 116] on input "text" at bounding box center [101, 118] width 84 height 16
type input "58036-845"
type input "Rua Aviador Roberto Marques"
type input "Aeroclube"
select select "PB"
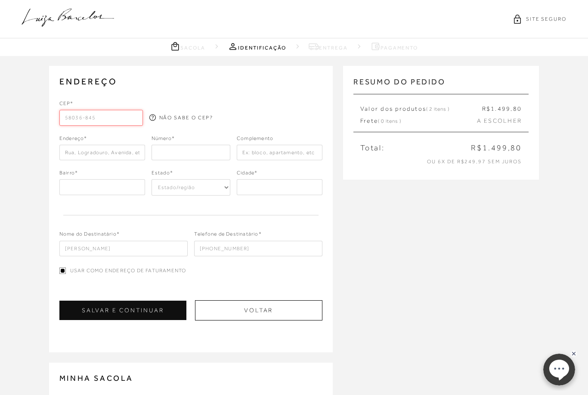
type input "João Pessoa"
type input "58036-845"
click at [177, 151] on input "number" at bounding box center [191, 153] width 79 height 16
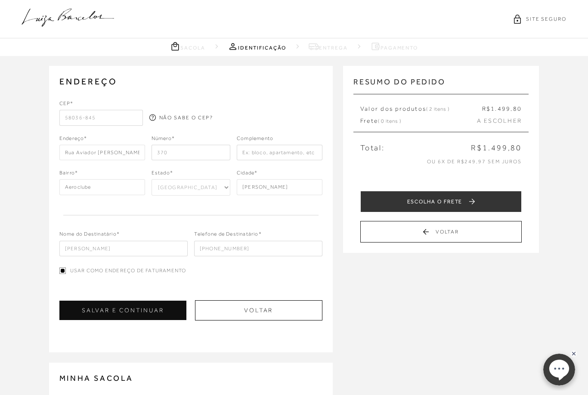
type input "370"
click at [255, 152] on input "text" at bounding box center [280, 153] width 86 height 16
type input "Apartamento 202"
click at [128, 255] on input "Caroline Palitot" at bounding box center [123, 249] width 128 height 16
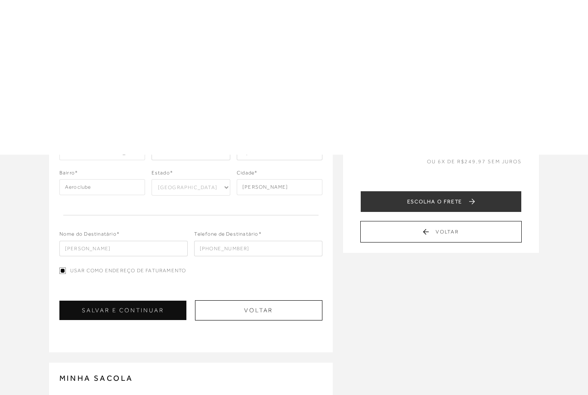
scroll to position [153, 0]
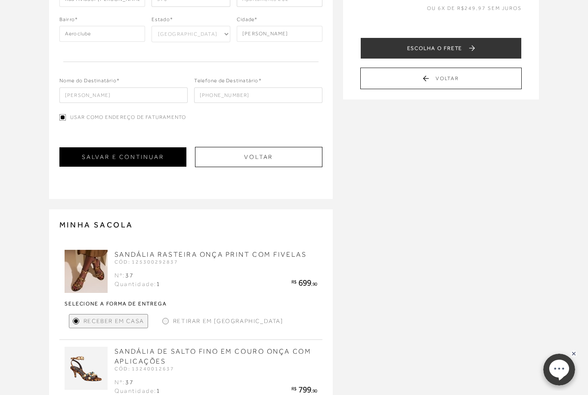
click at [74, 159] on button "SALVAR E CONTINUAR" at bounding box center [122, 156] width 127 height 19
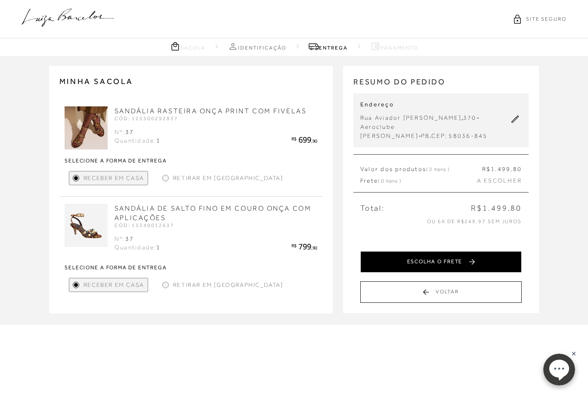
click at [504, 255] on button "ESCOLHA O FRETE" at bounding box center [442, 262] width 162 height 22
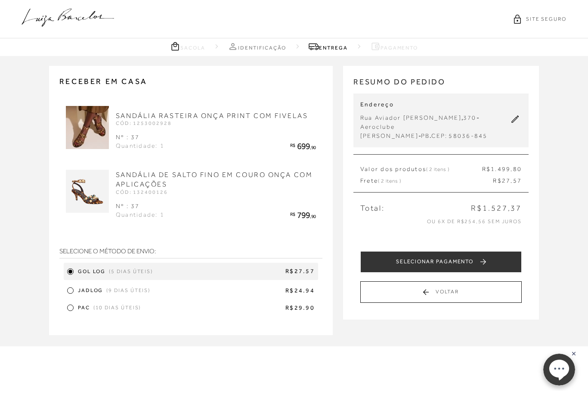
click at [72, 290] on div at bounding box center [70, 291] width 4 height 4
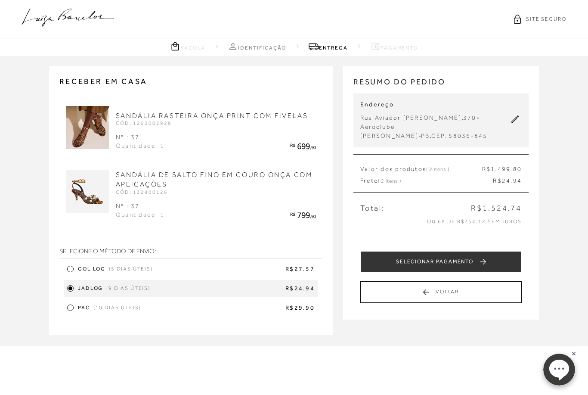
click at [75, 145] on img at bounding box center [87, 127] width 43 height 43
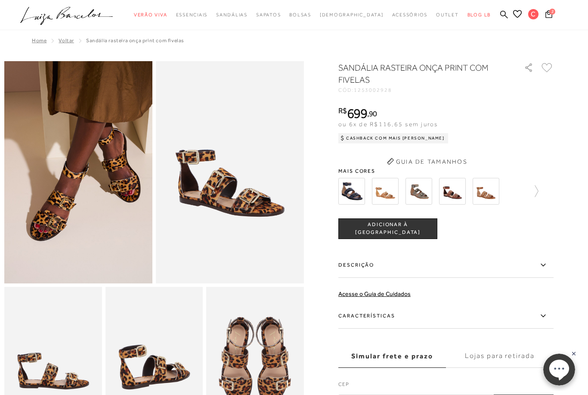
click at [88, 131] on img at bounding box center [78, 172] width 148 height 222
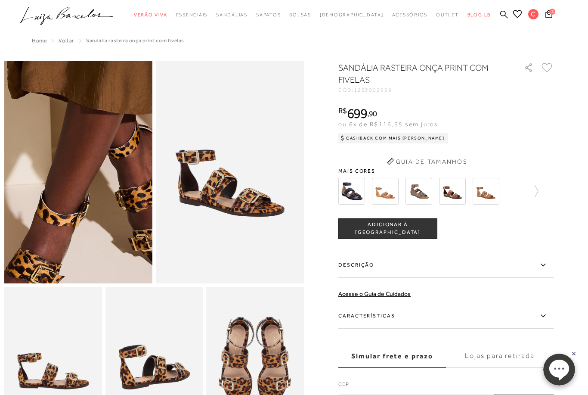
click at [25, 225] on img at bounding box center [68, 213] width 296 height 445
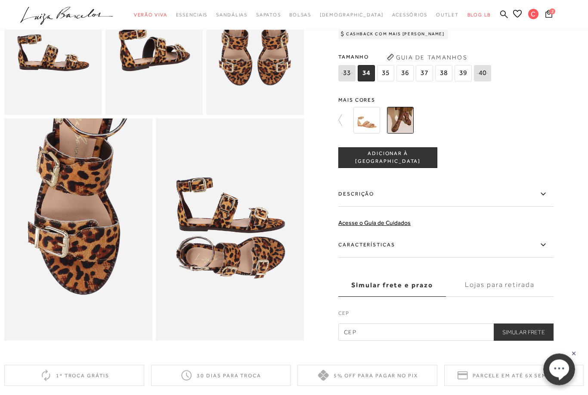
scroll to position [318, 0]
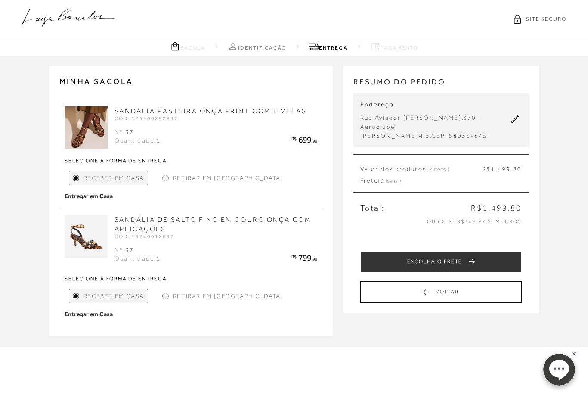
click at [90, 222] on img at bounding box center [86, 236] width 43 height 43
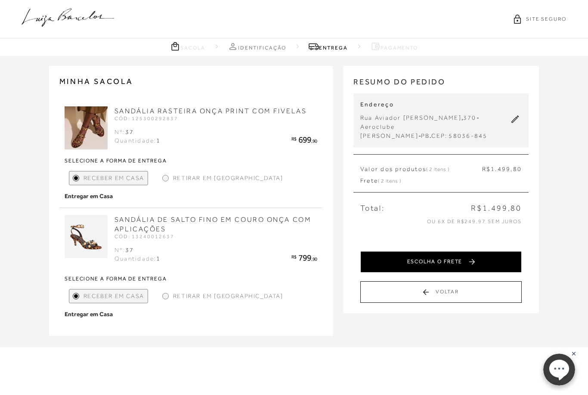
click at [503, 257] on button "ESCOLHA O FRETE" at bounding box center [442, 262] width 162 height 22
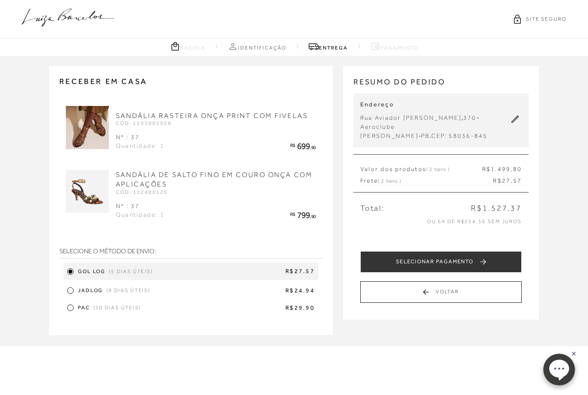
click at [75, 289] on div "JADLOG (9 dias úteis) R$24.94" at bounding box center [191, 290] width 255 height 13
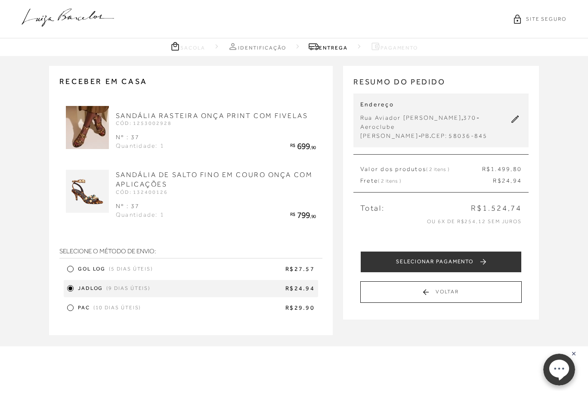
click at [508, 256] on button "SELECIONAR PAGAMENTO" at bounding box center [442, 262] width 162 height 22
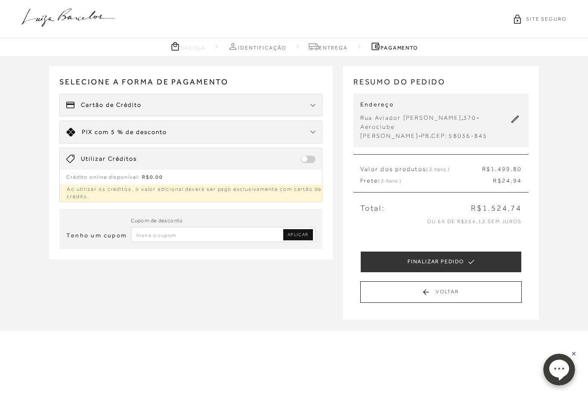
click at [87, 134] on span "PIX" at bounding box center [87, 131] width 11 height 7
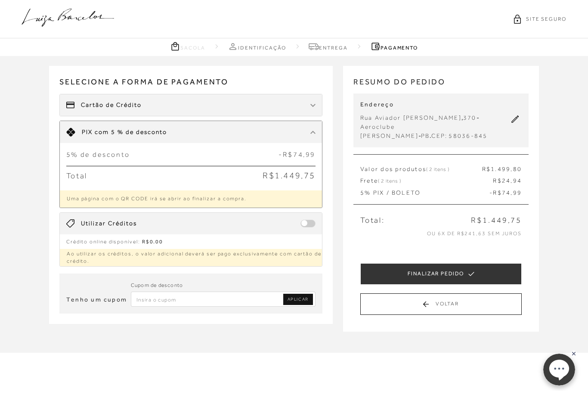
click at [85, 102] on span "Cartão de Crédito" at bounding box center [111, 105] width 61 height 9
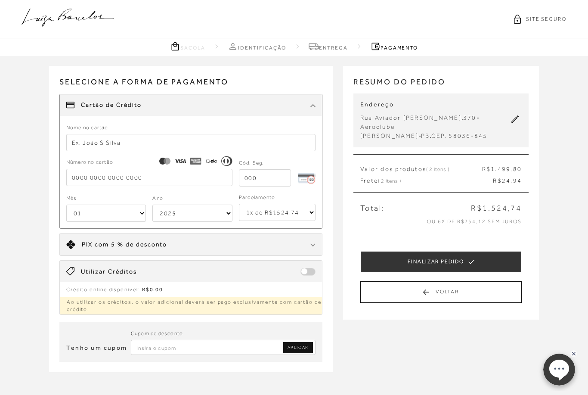
click at [95, 141] on input "text" at bounding box center [190, 142] width 249 height 17
click at [82, 177] on div "Número no cartão" at bounding box center [149, 172] width 166 height 28
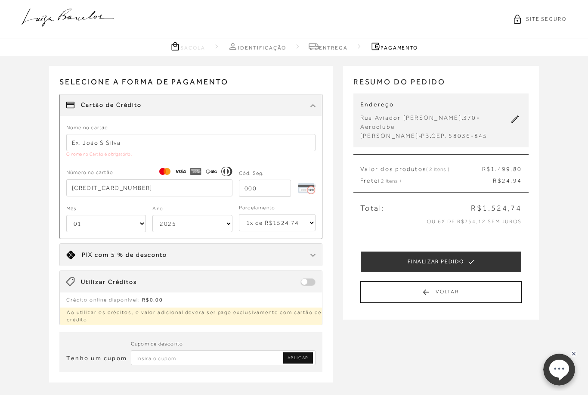
type input "5162 9242 9440 6081"
click at [88, 226] on select "01 02 03 04 05 06 07 08 09 10 11 12" at bounding box center [106, 223] width 80 height 17
select select "05"
click at [180, 219] on select "2025 2026 2027 2028 2029 2030 2031 2032 2033 2034 2035 2036 2037 2038 2039 2040…" at bounding box center [192, 223] width 80 height 17
select select "2032"
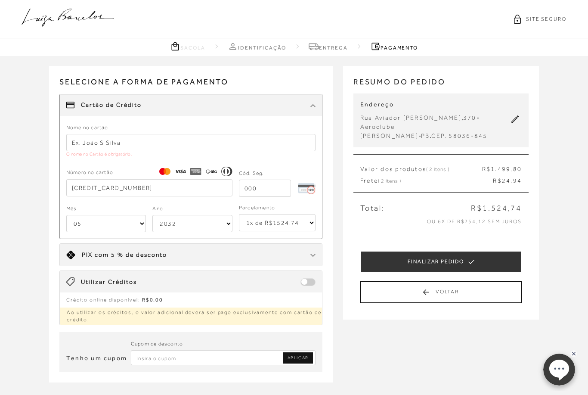
click at [258, 190] on input "tel" at bounding box center [265, 188] width 52 height 17
type input "471"
click at [257, 227] on select "1x de R$1524.74 2x de R$762.37 sem juros 3x de R$508.25 sem juros 4x de R$381.1…" at bounding box center [277, 222] width 77 height 17
select select "6"
click at [87, 141] on input "text" at bounding box center [190, 142] width 249 height 17
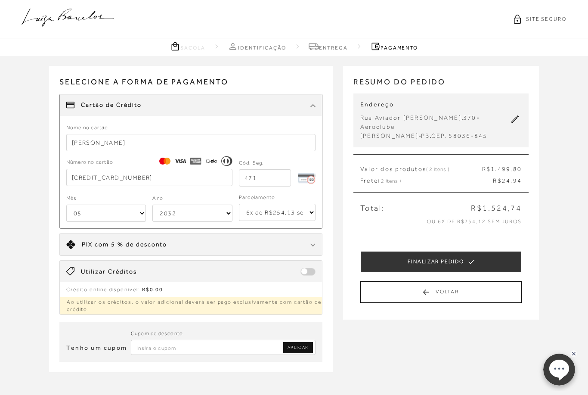
type input "Caroline P Lourenco"
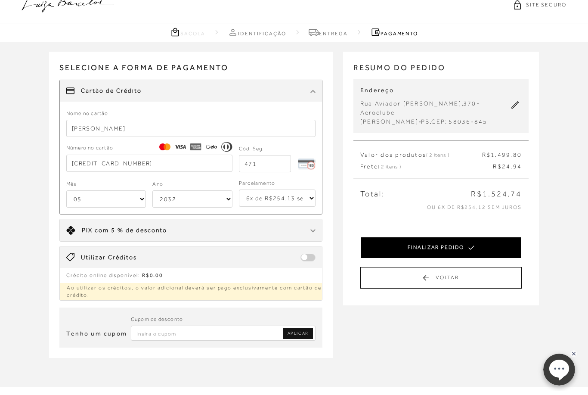
click at [503, 239] on button "FINALIZAR PEDIDO" at bounding box center [442, 248] width 162 height 22
select select "05"
select select "2032"
select select "6"
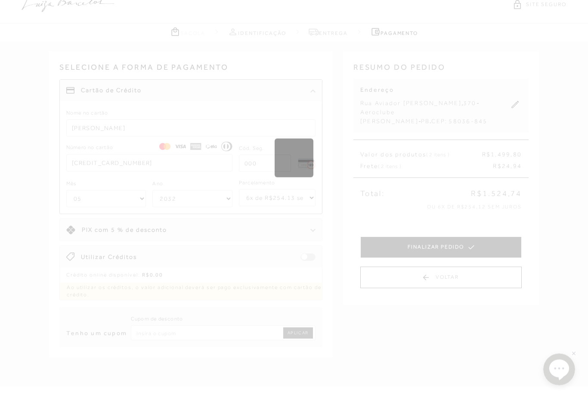
select select "1"
